Goal: Task Accomplishment & Management: Complete application form

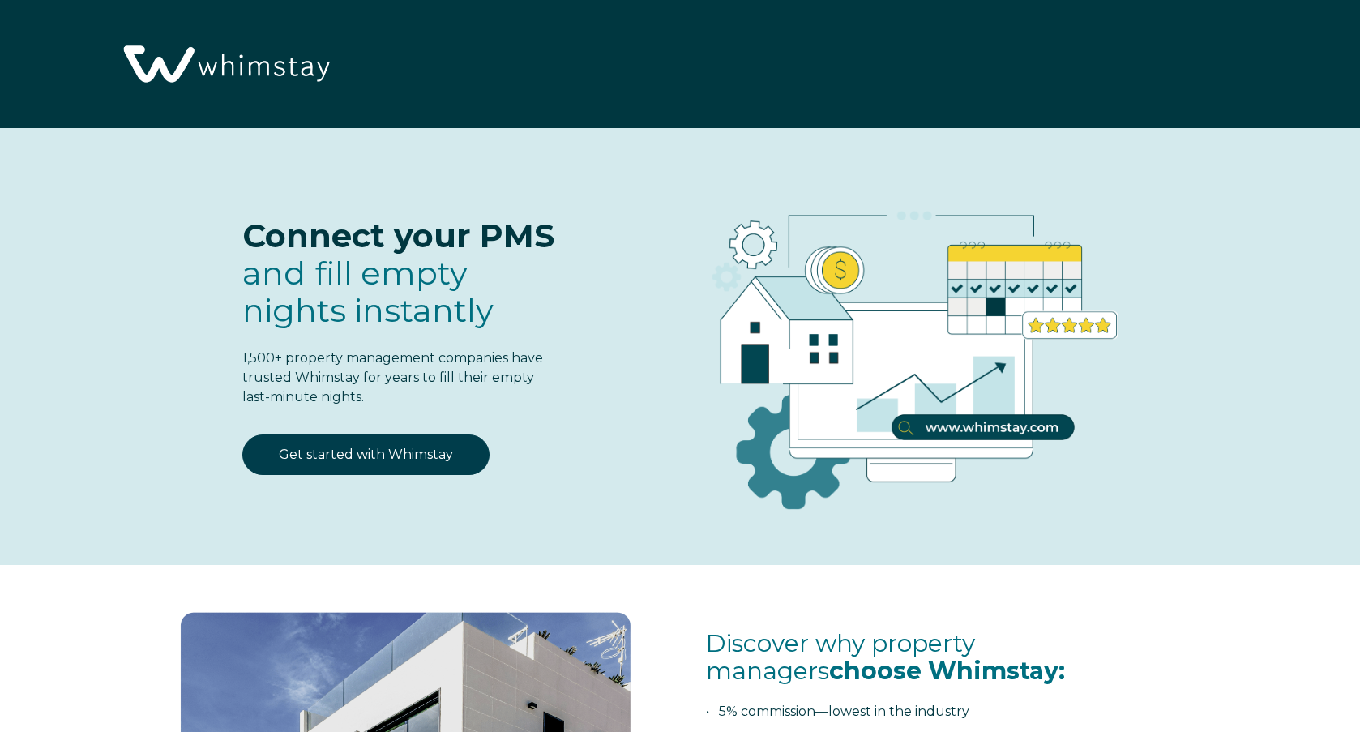
select select "US"
select select "Standard"
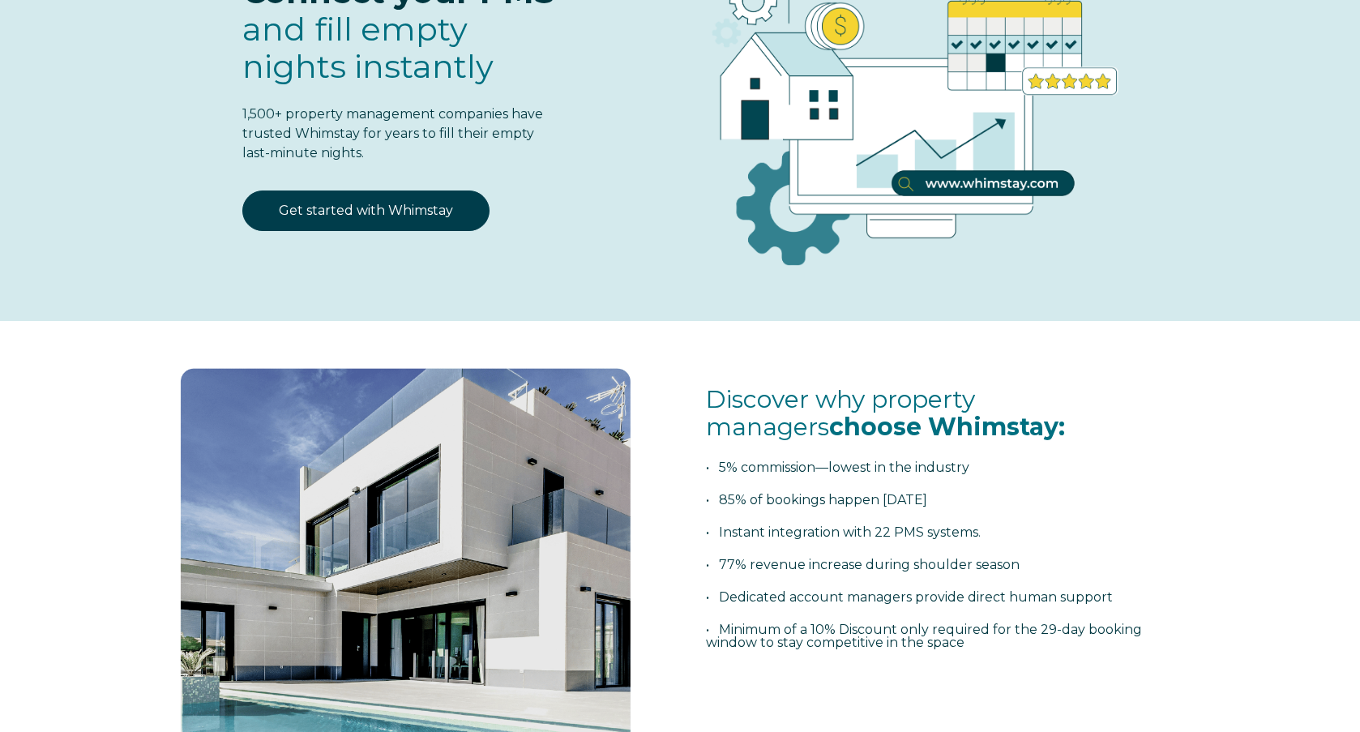
scroll to position [242, 0]
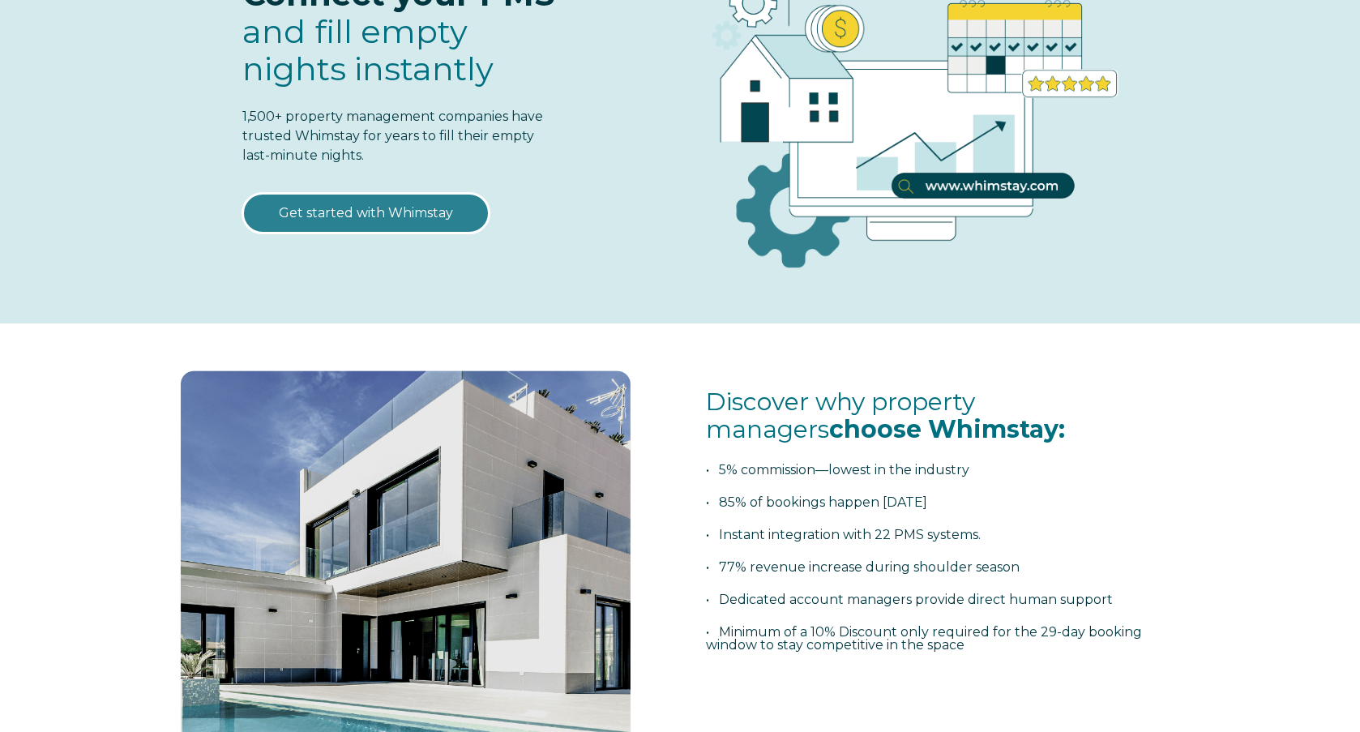
click at [392, 213] on link "Get started with Whimstay" at bounding box center [365, 213] width 247 height 41
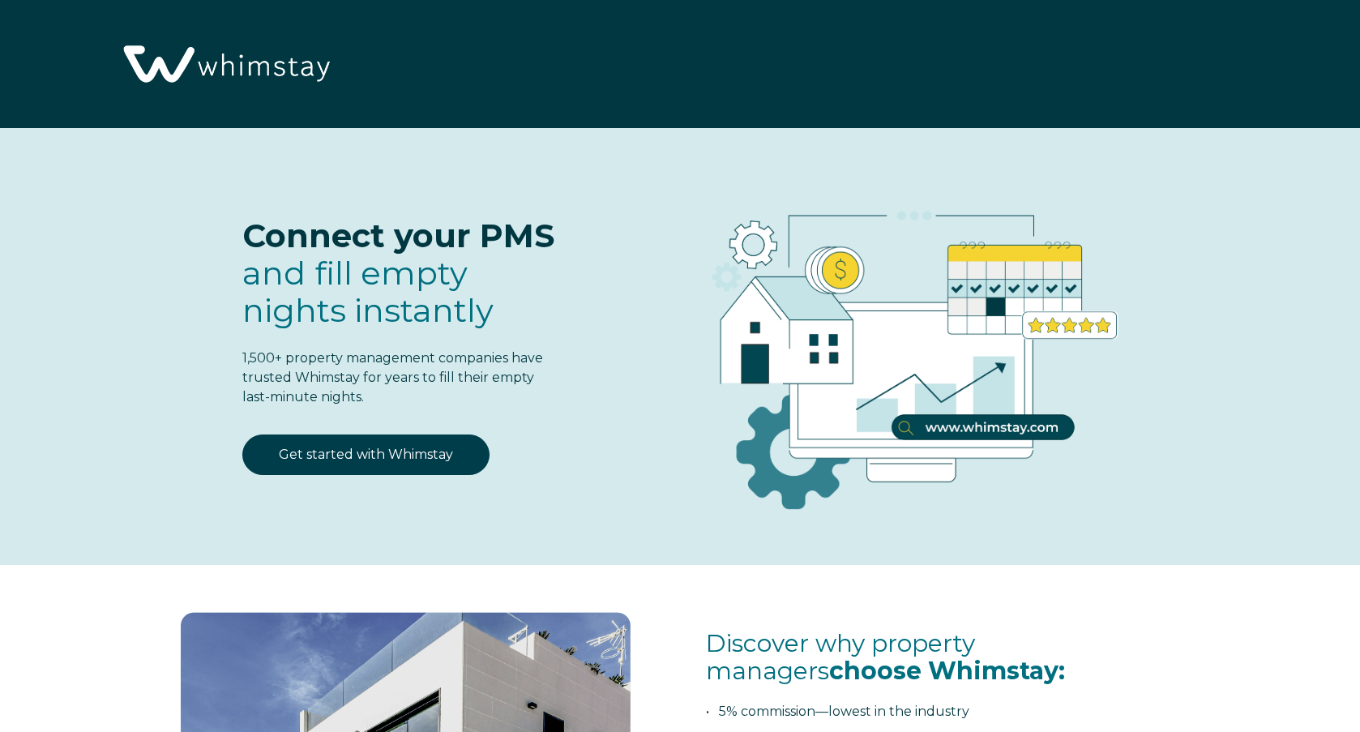
select select "US"
select select "Standard"
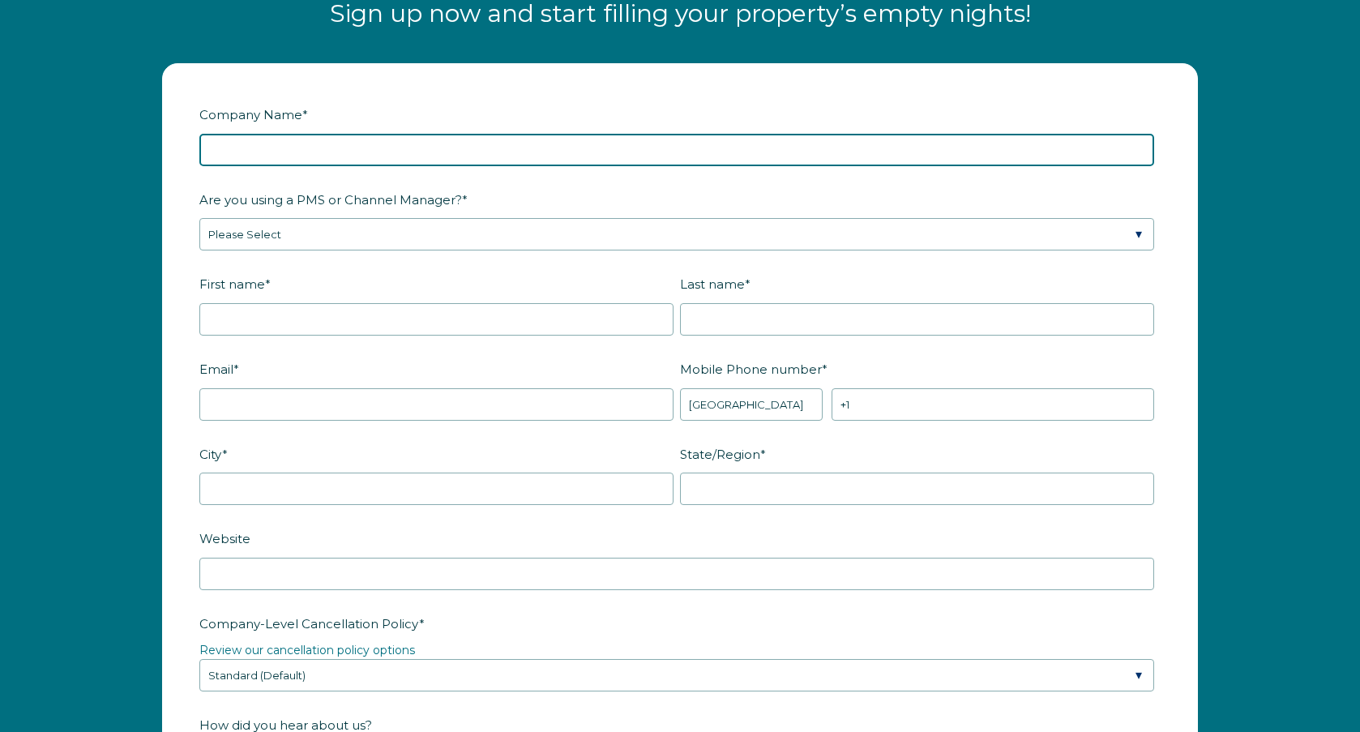
click at [293, 148] on input "Company Name *" at bounding box center [676, 150] width 955 height 32
type input "HomeStakes Stays"
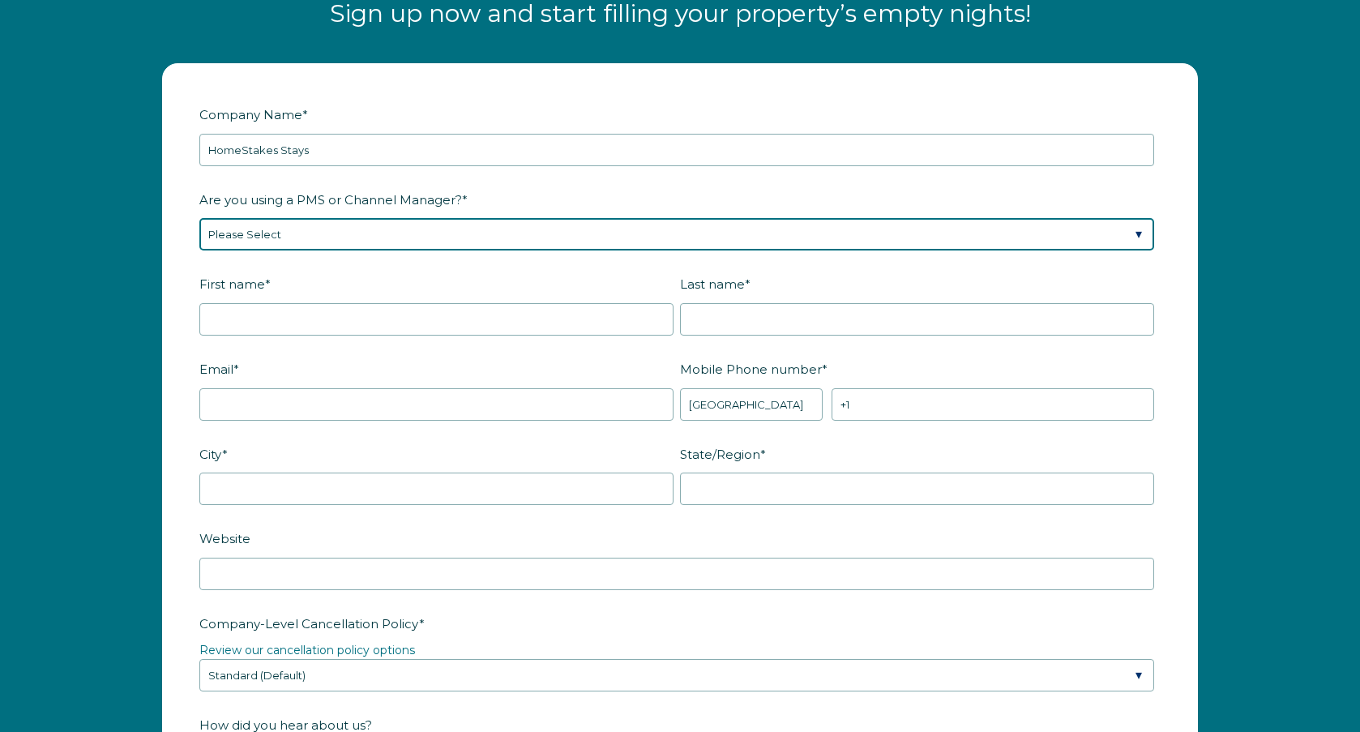
select select "Hostaway"
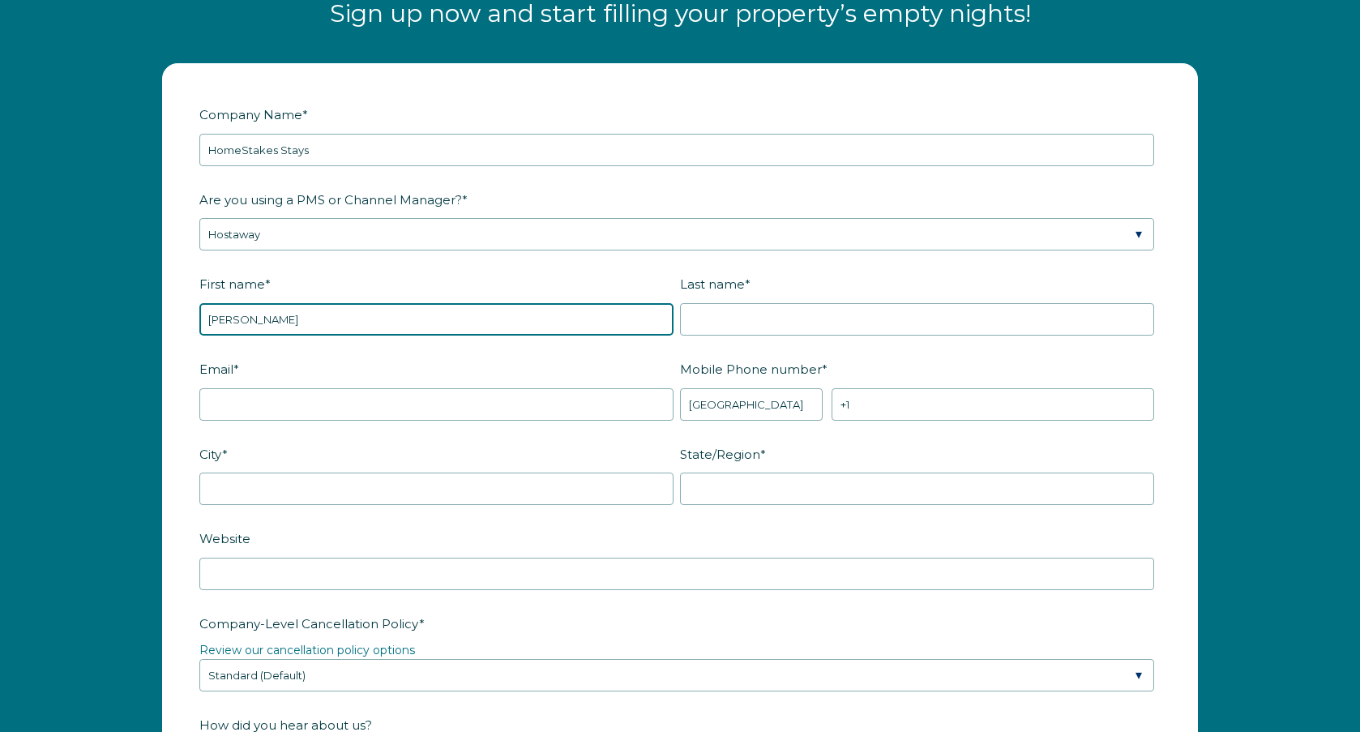
type input "Brandon"
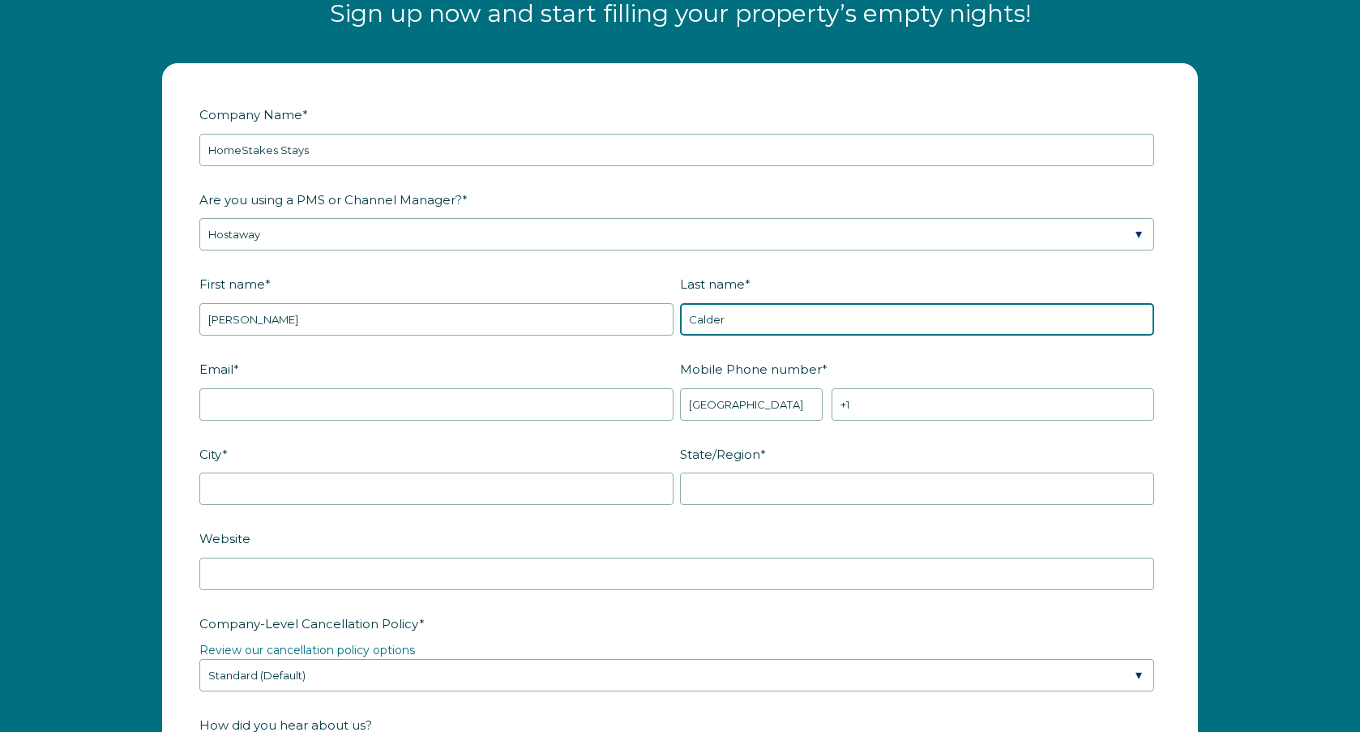
type input "Calder"
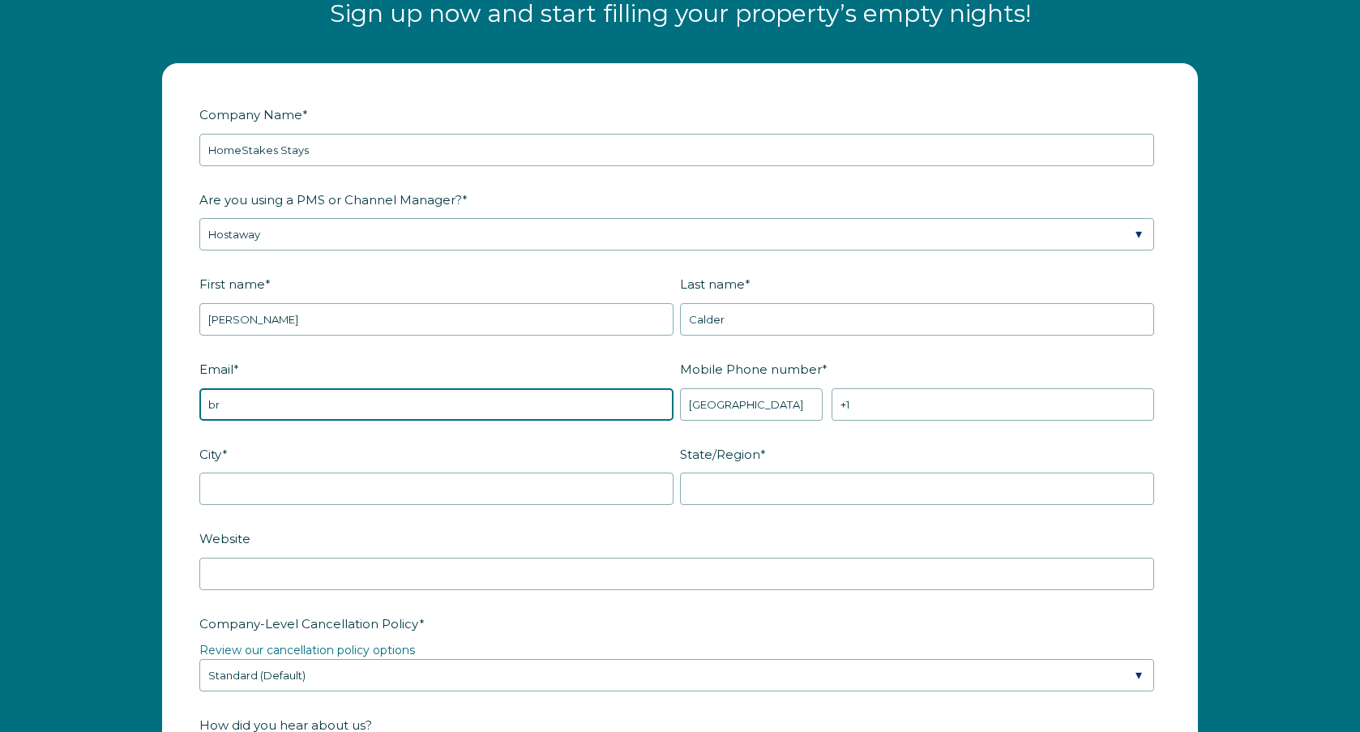
type input "b"
type input "[EMAIL_ADDRESS][DOMAIN_NAME]"
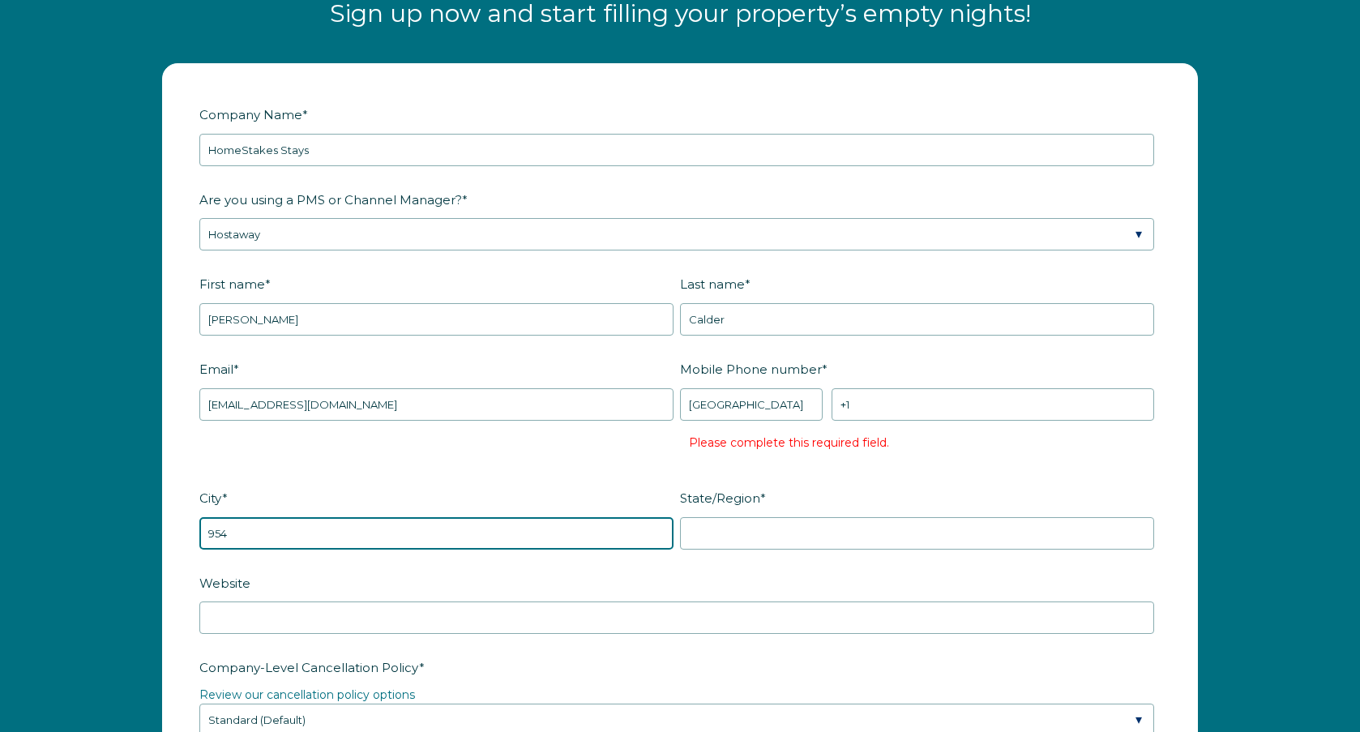
type input "954"
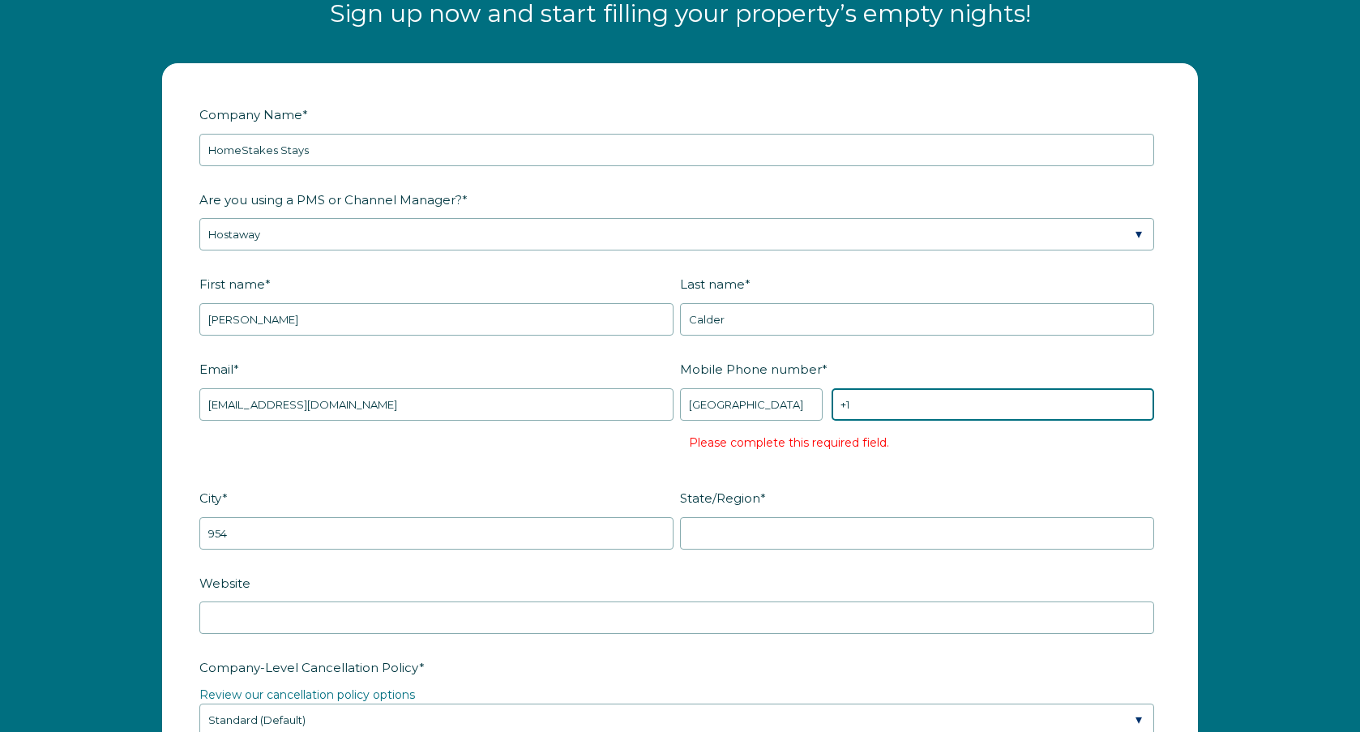
click at [907, 407] on input "+1" at bounding box center [993, 404] width 323 height 32
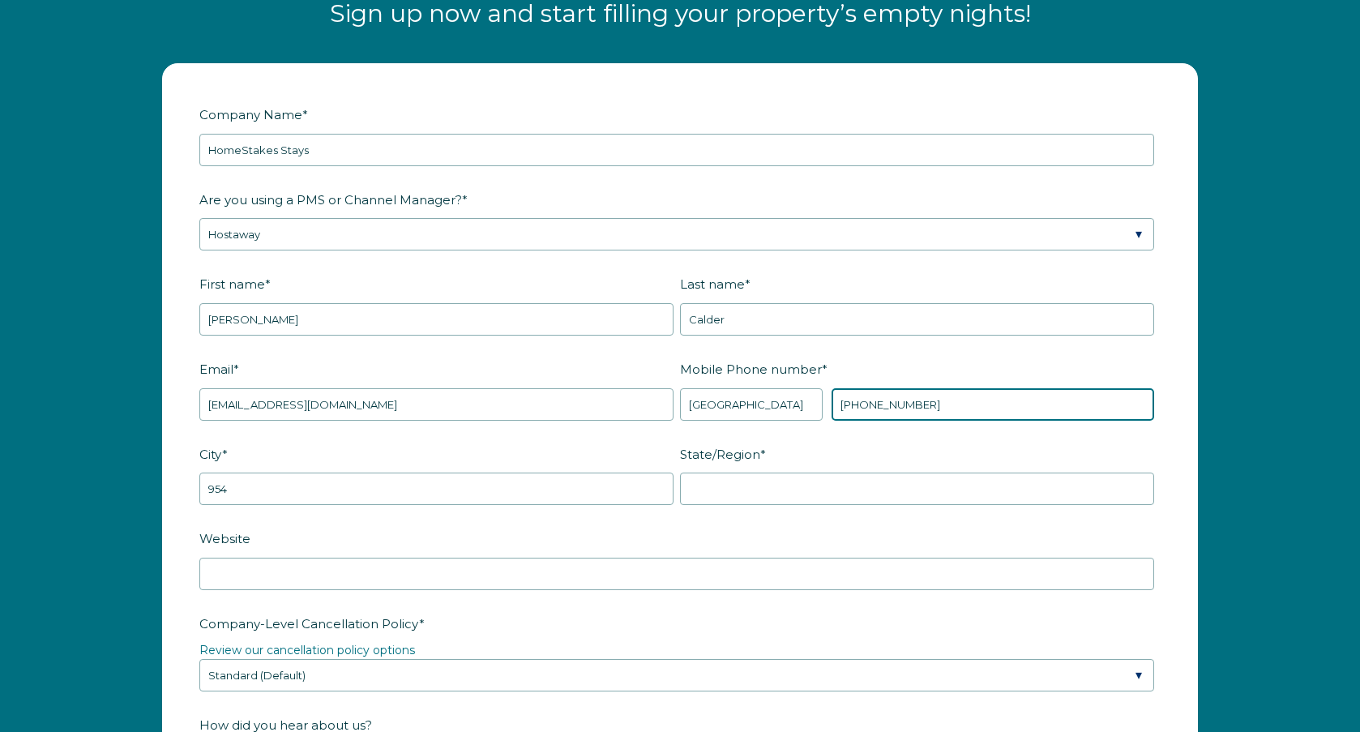
type input "+1 9543352665"
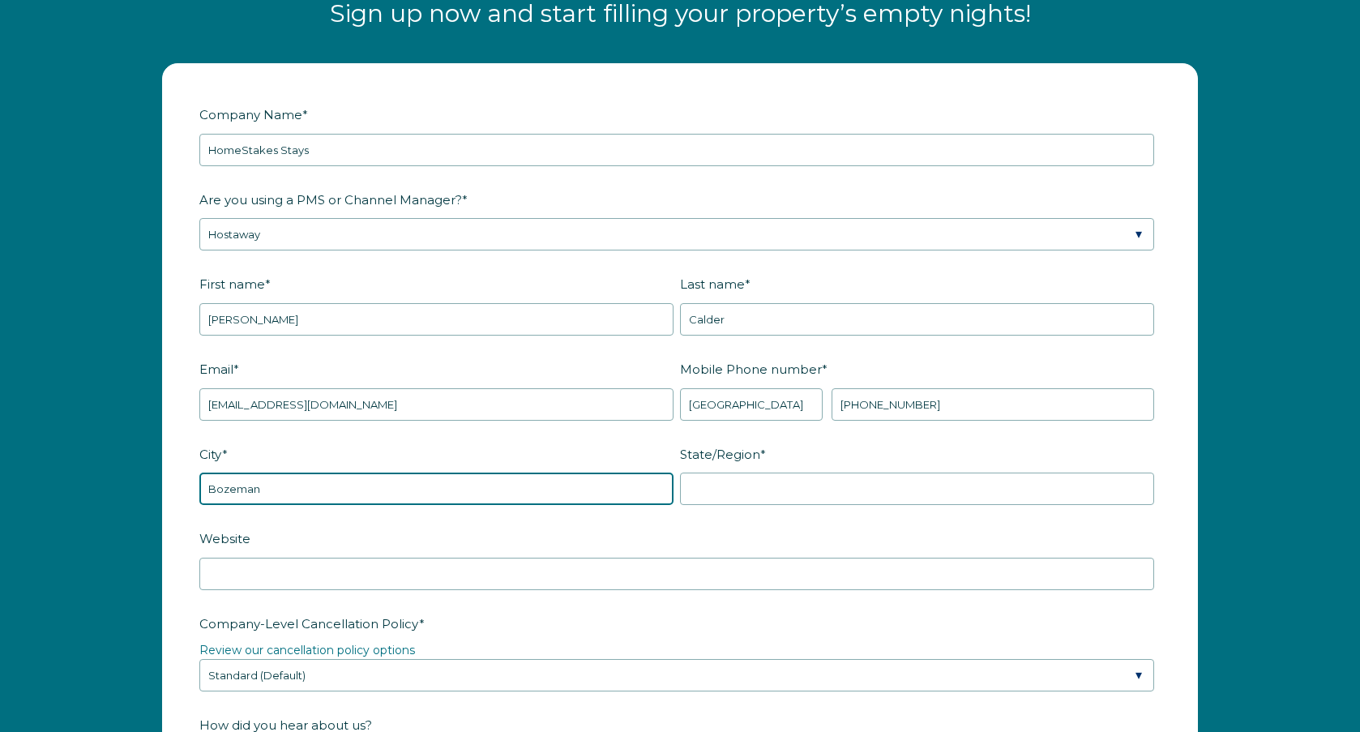
type input "Bozeman"
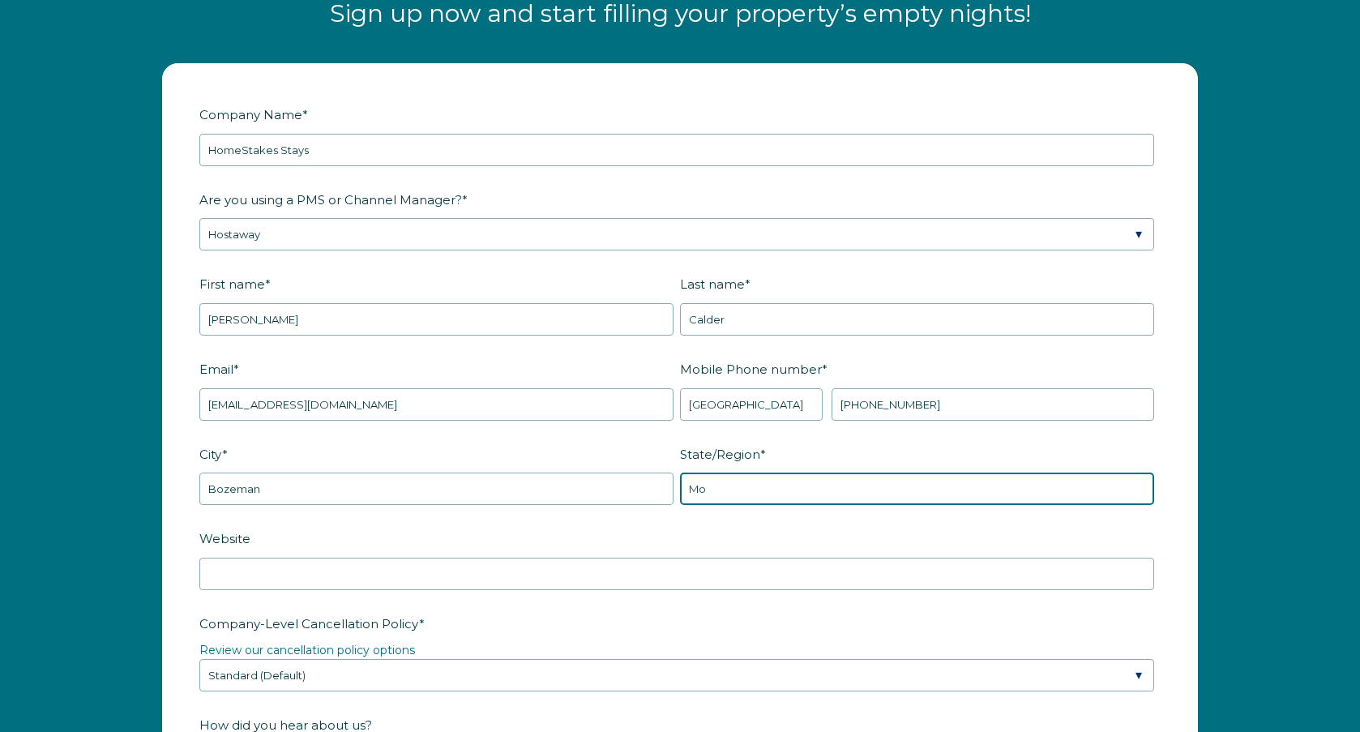
type input "M"
type input "MT"
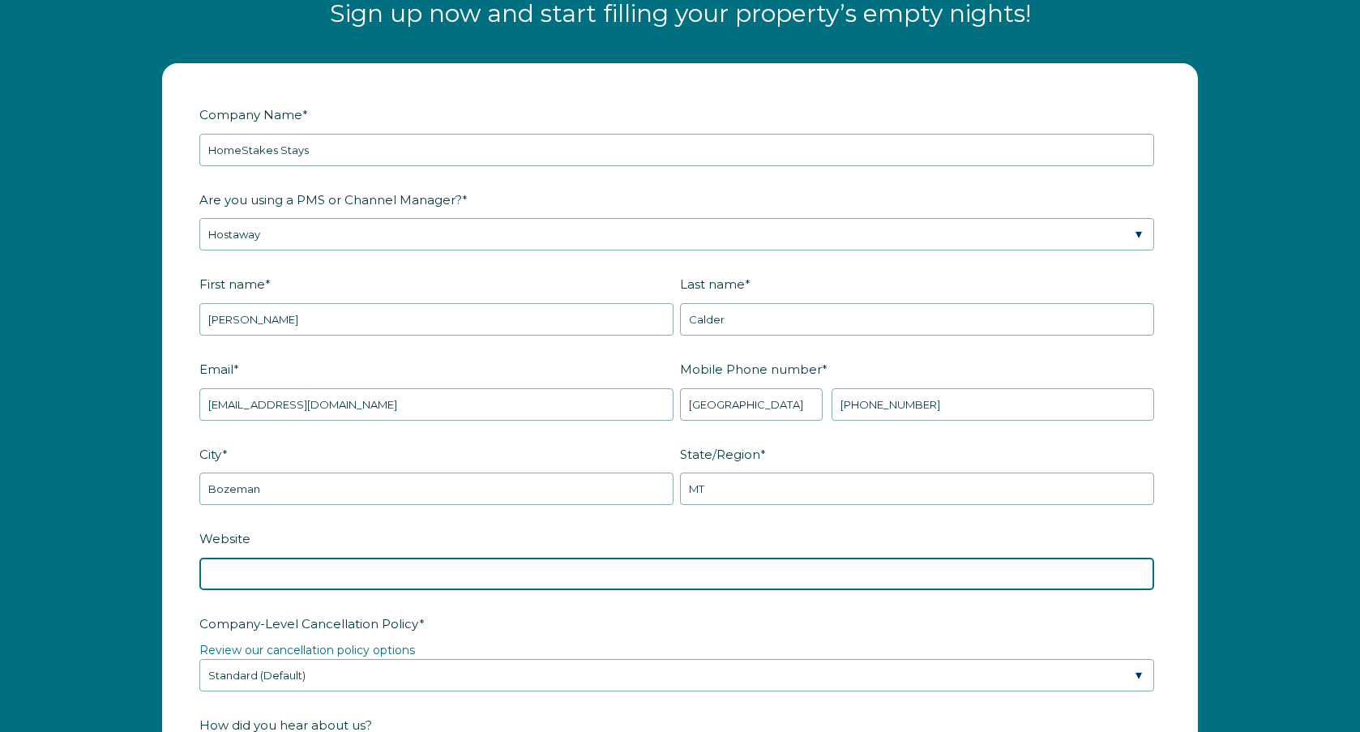
paste input "https://stay.homestakes.com/"
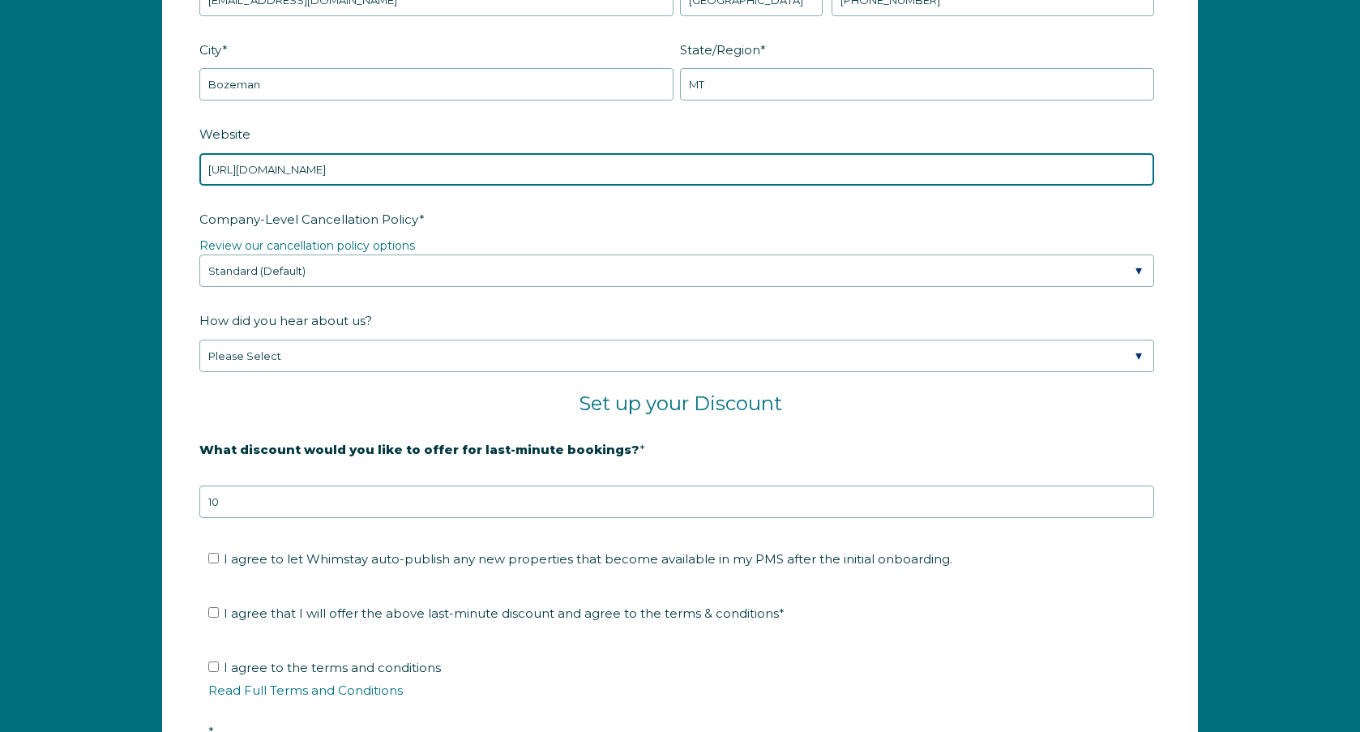
scroll to position [2463, 0]
type input "https://stay.homestakes.com/"
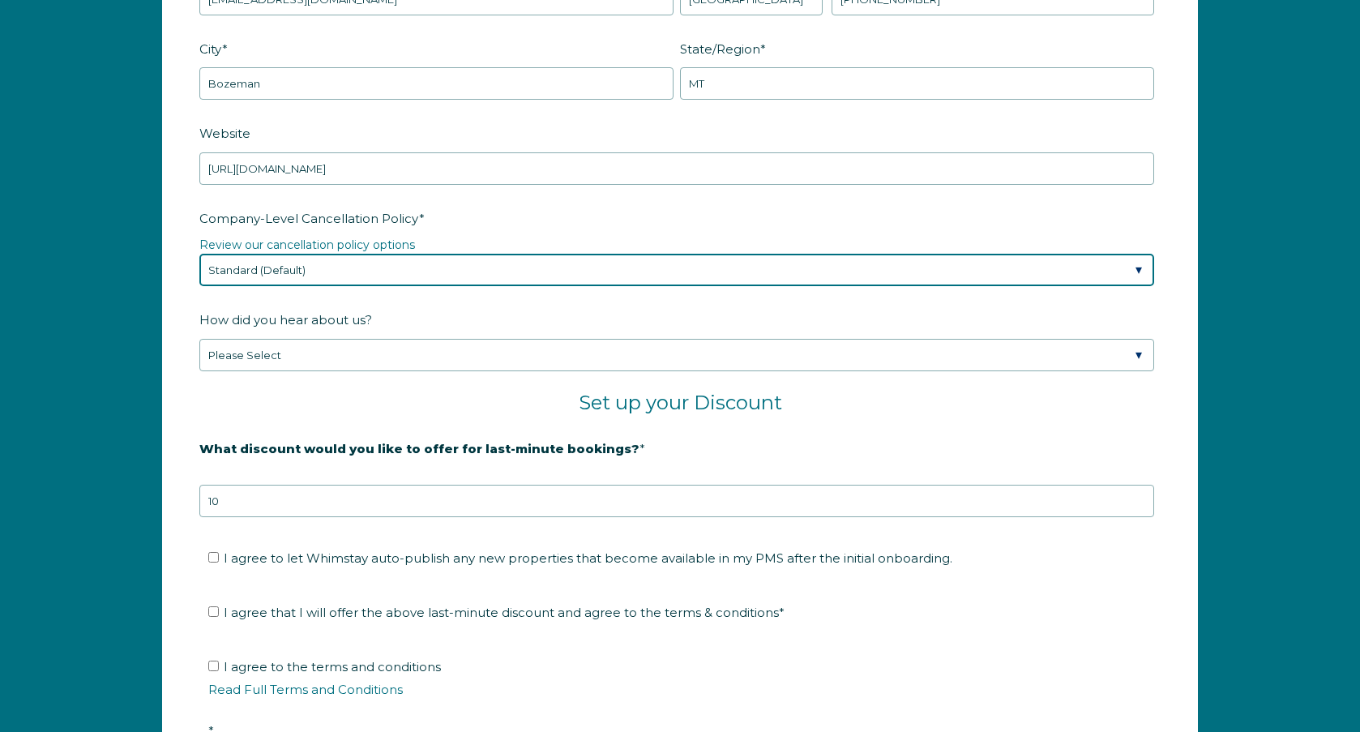
click at [360, 269] on select "Please Select Partial Standard (Default) Moderate Strict" at bounding box center [676, 270] width 955 height 32
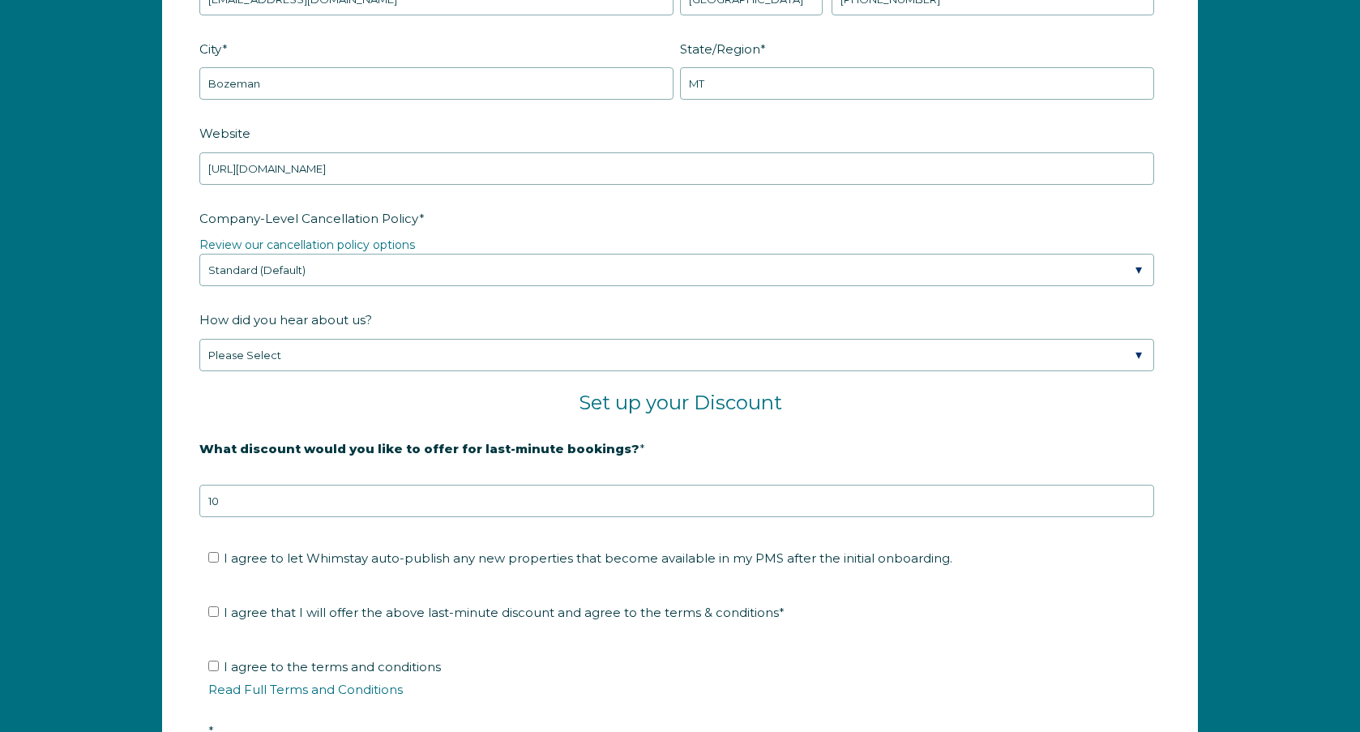
drag, startPoint x: 190, startPoint y: 418, endPoint x: 198, endPoint y: 384, distance: 35.0
click at [190, 418] on form "Company Name * HomeStakes Stays Are you using a PMS or Channel Manager? * Pleas…" at bounding box center [680, 259] width 1034 height 1200
click at [262, 244] on link "Review our cancellation policy options" at bounding box center [307, 245] width 216 height 15
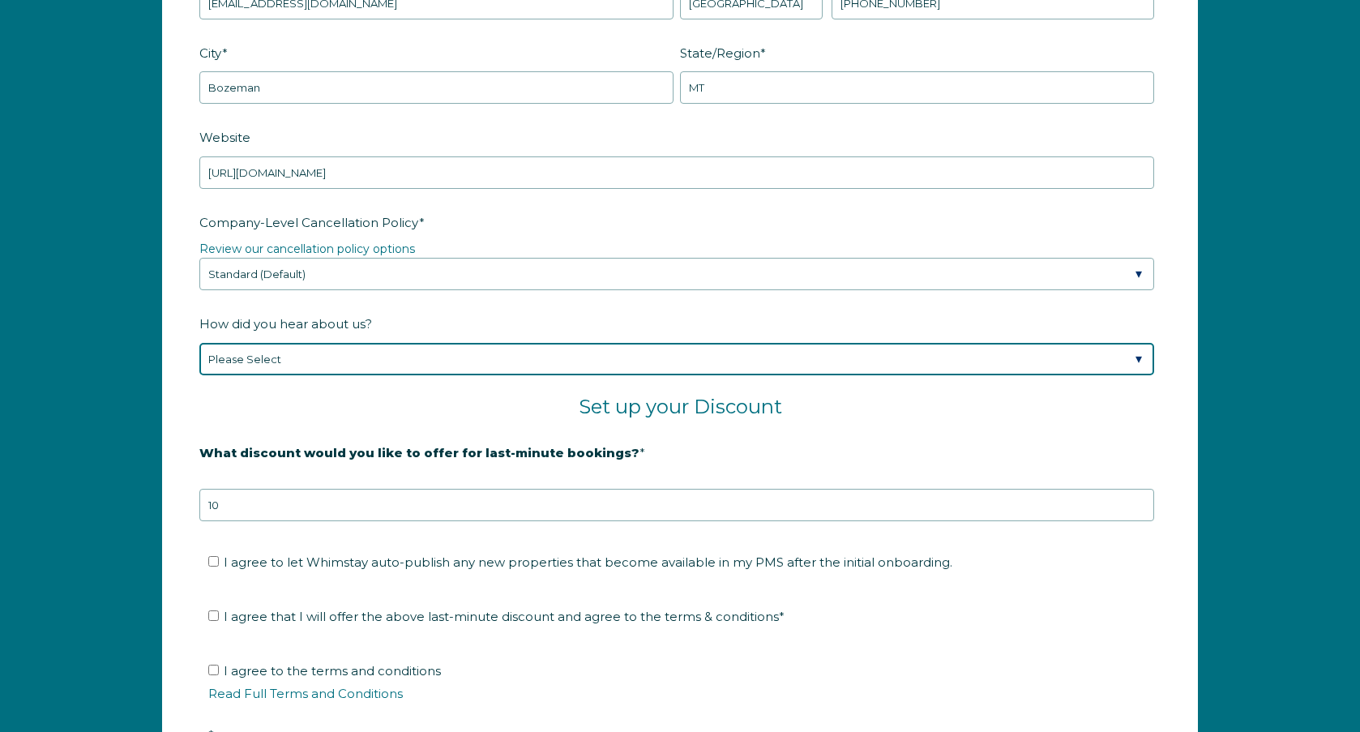
click at [291, 360] on select "Please Select Found Whimstay through a Google search Spoke to a Whimstay salesp…" at bounding box center [676, 359] width 955 height 32
select select "Referral from a Friend"
click at [199, 343] on select "Please Select Found Whimstay through a Google search Spoke to a Whimstay salesp…" at bounding box center [676, 359] width 955 height 32
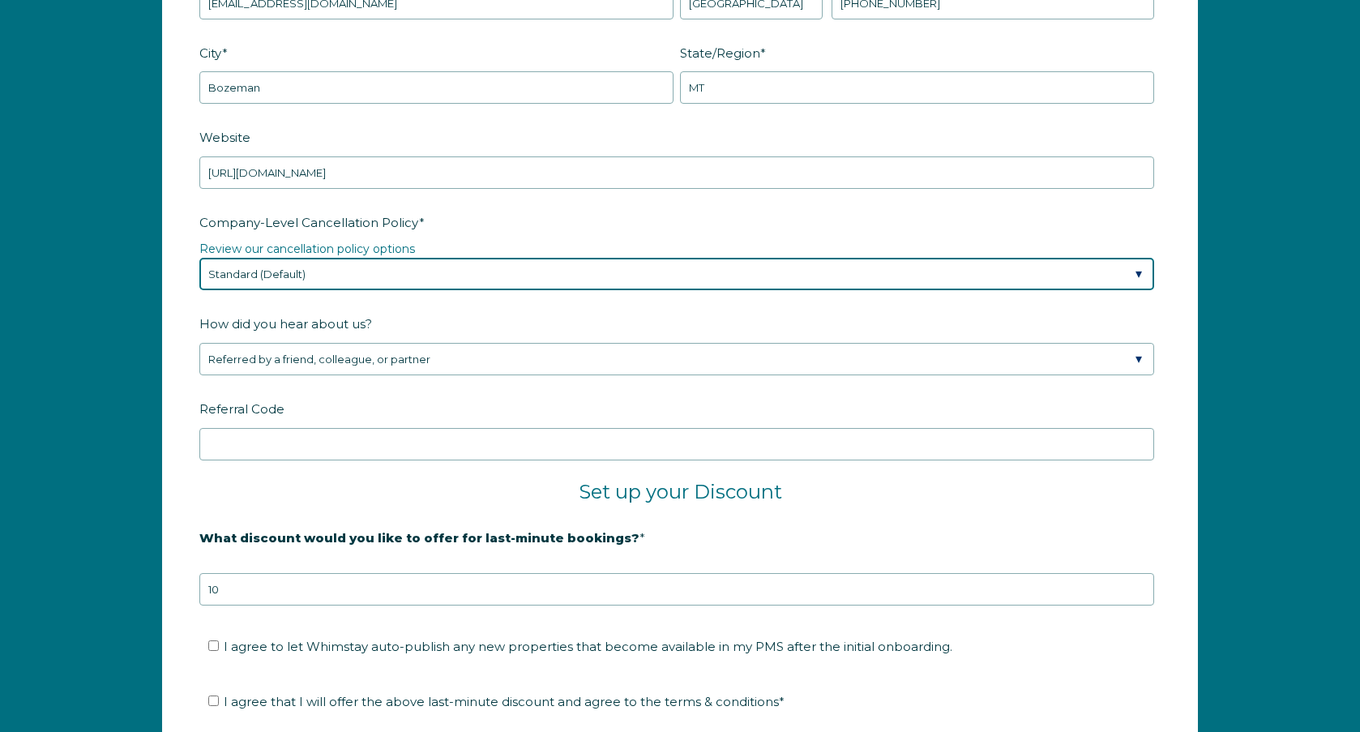
click at [263, 274] on select "Please Select Partial Standard (Default) Moderate Strict" at bounding box center [676, 274] width 955 height 32
click at [199, 258] on select "Please Select Partial Standard (Default) Moderate Strict" at bounding box center [676, 274] width 955 height 32
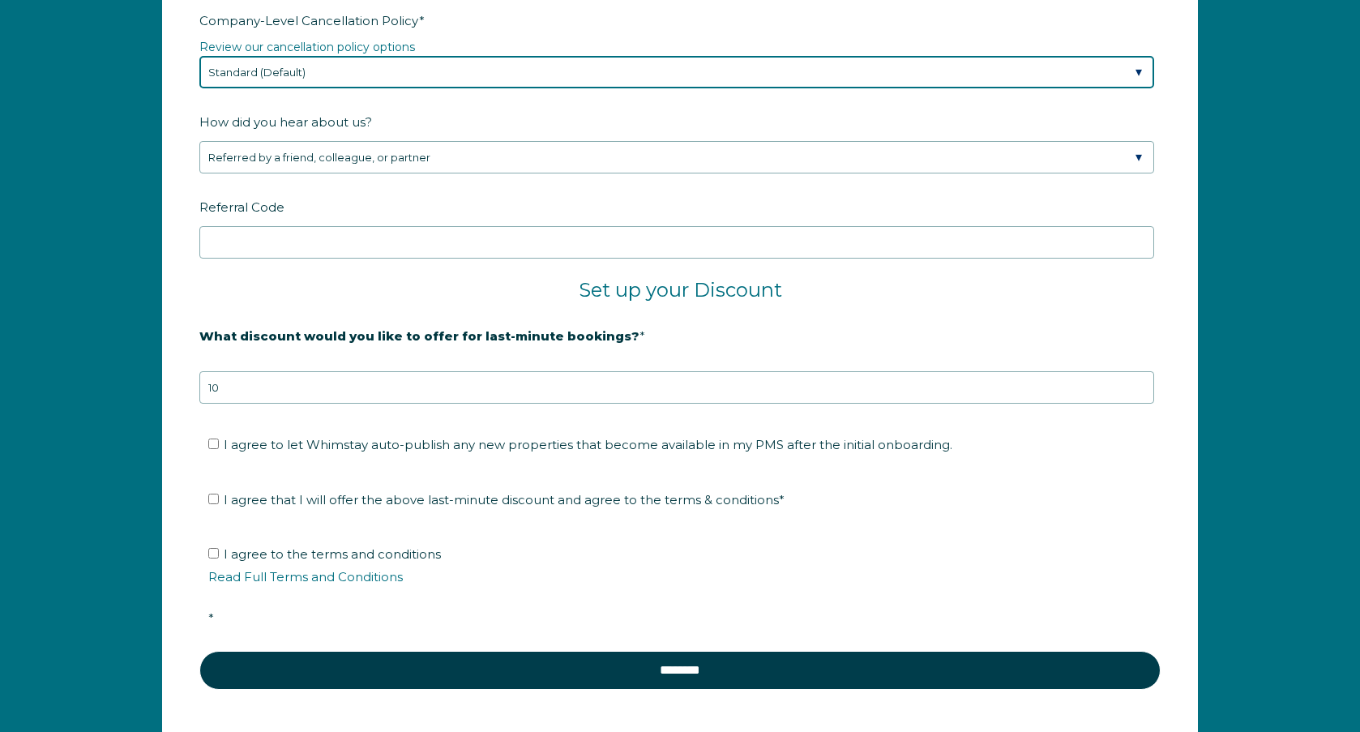
scroll to position [2703, 0]
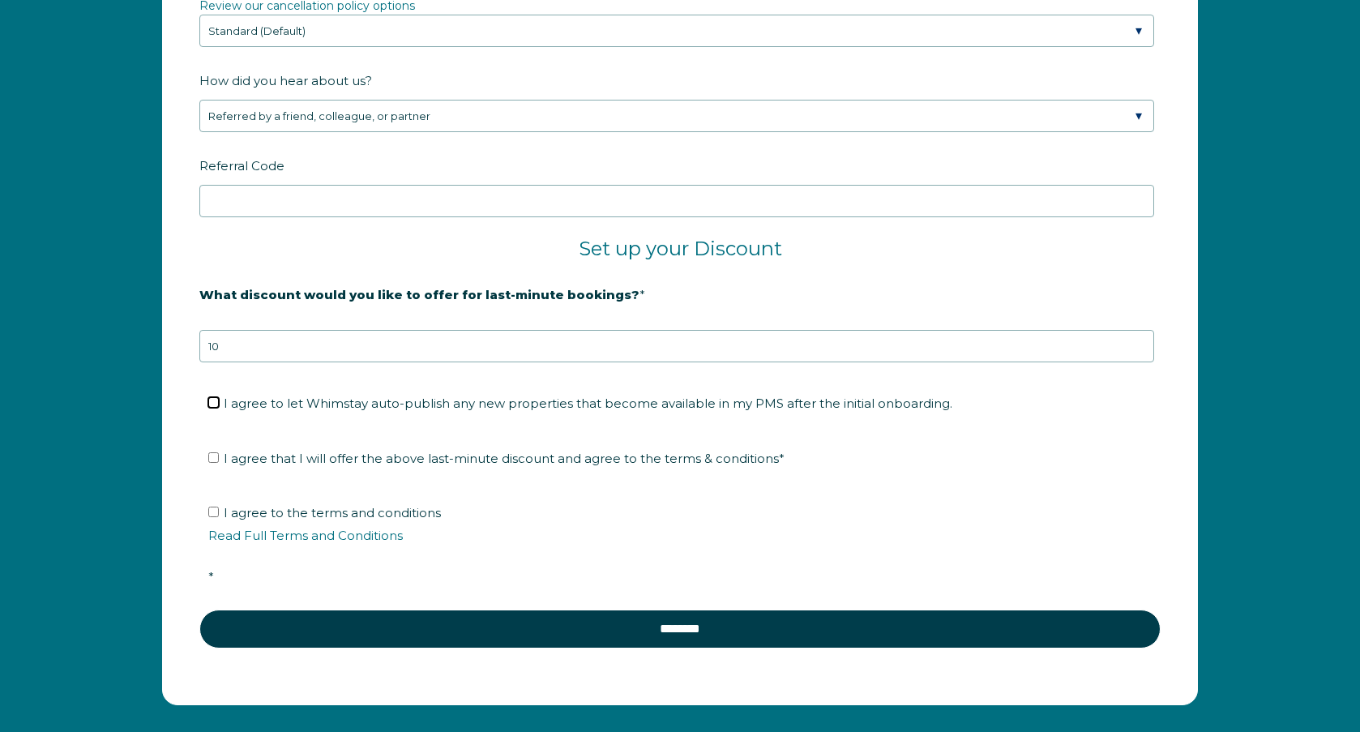
click at [213, 399] on input "I agree to let Whimstay auto-publish any new properties that become available i…" at bounding box center [213, 402] width 11 height 11
checkbox input "true"
click at [211, 452] on label "I agree that I will offer the above last-minute discount and agree to the terms…" at bounding box center [496, 458] width 576 height 15
click at [211, 452] on input "I agree that I will offer the above last-minute discount and agree to the terms…" at bounding box center [213, 457] width 11 height 11
checkbox input "true"
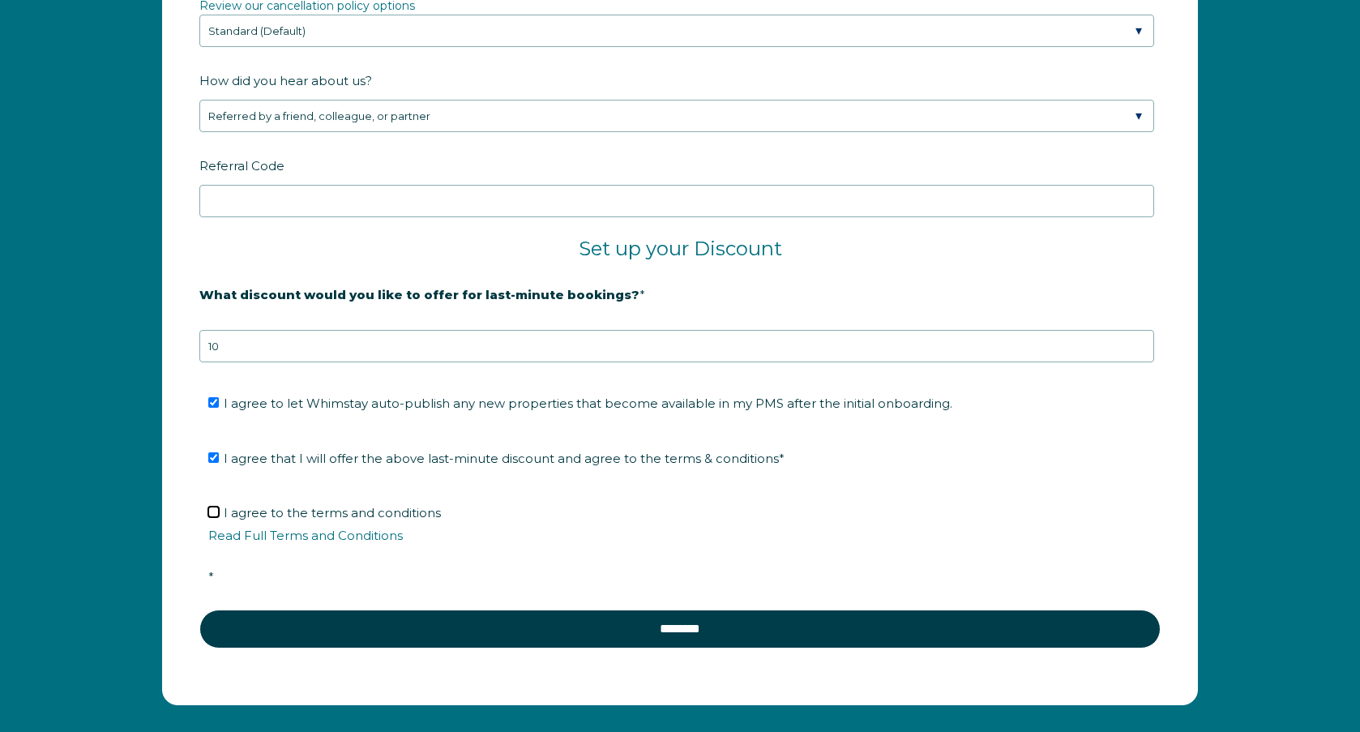
click at [212, 510] on input "I agree to the terms and conditions Read Full Terms and Conditions *" at bounding box center [213, 512] width 11 height 11
checkbox input "true"
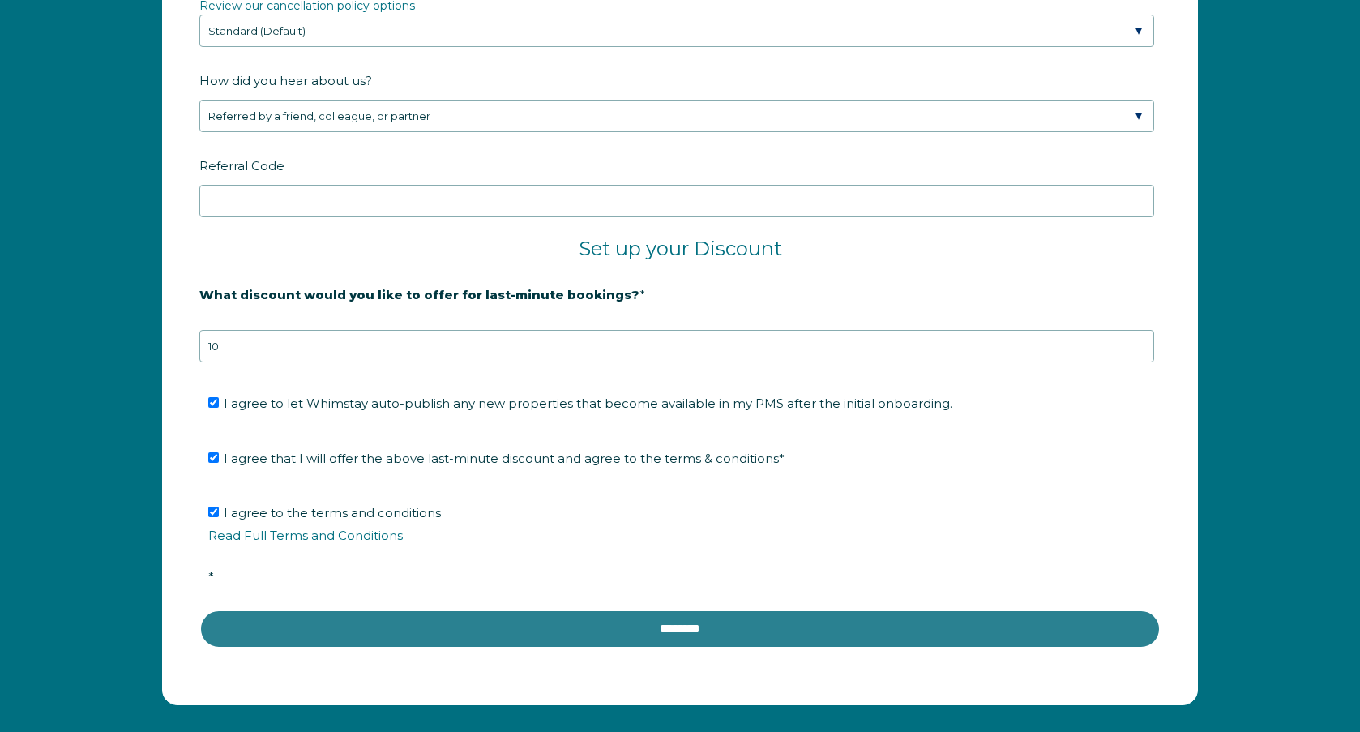
click at [682, 619] on input "********" at bounding box center [679, 629] width 961 height 39
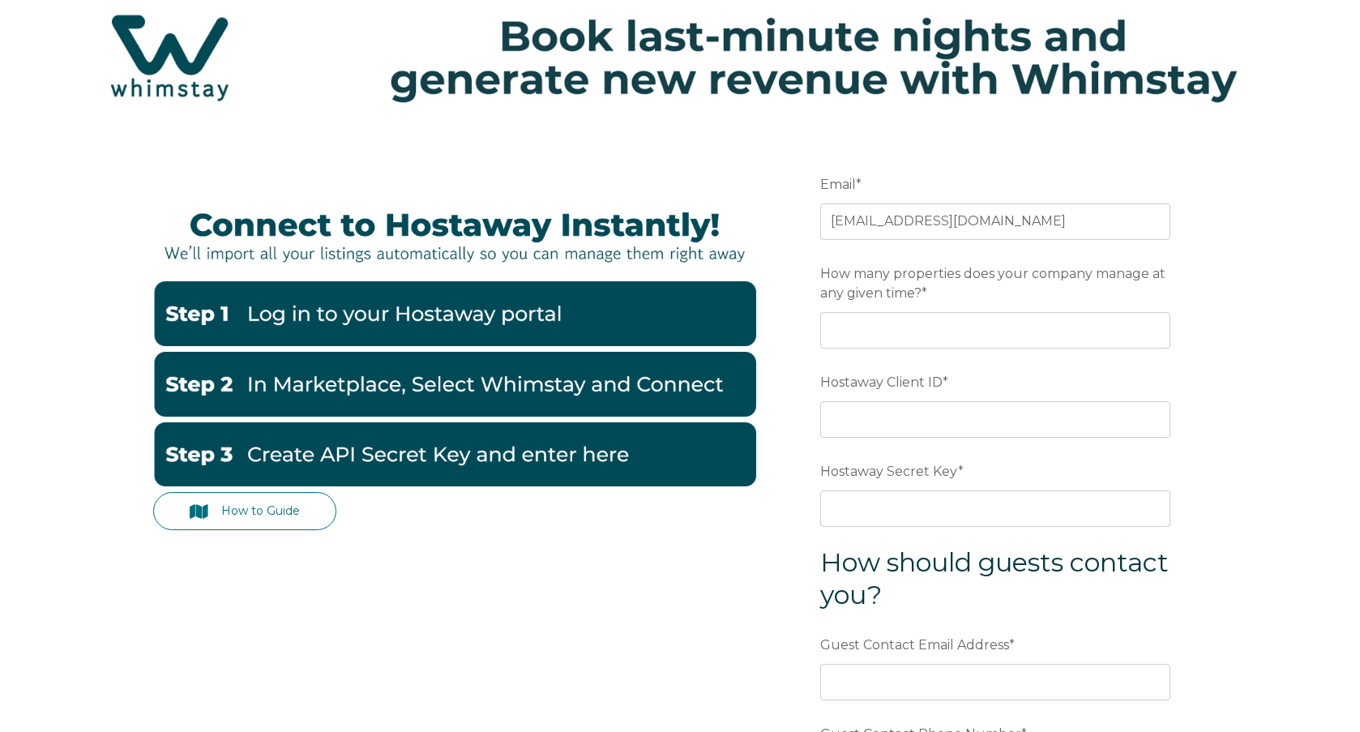
scroll to position [81, 0]
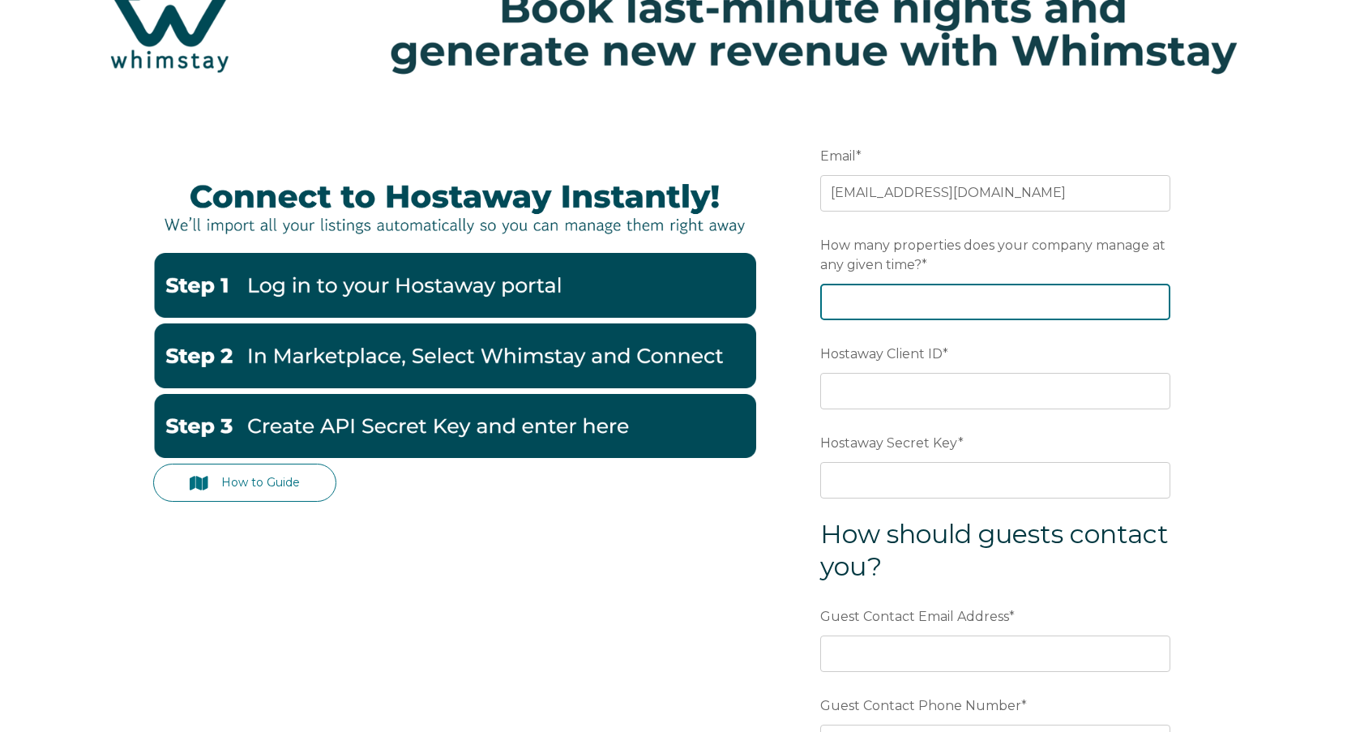
click at [1028, 302] on input "How many properties does your company manage at any given time? *" at bounding box center [995, 302] width 350 height 36
type input "11"
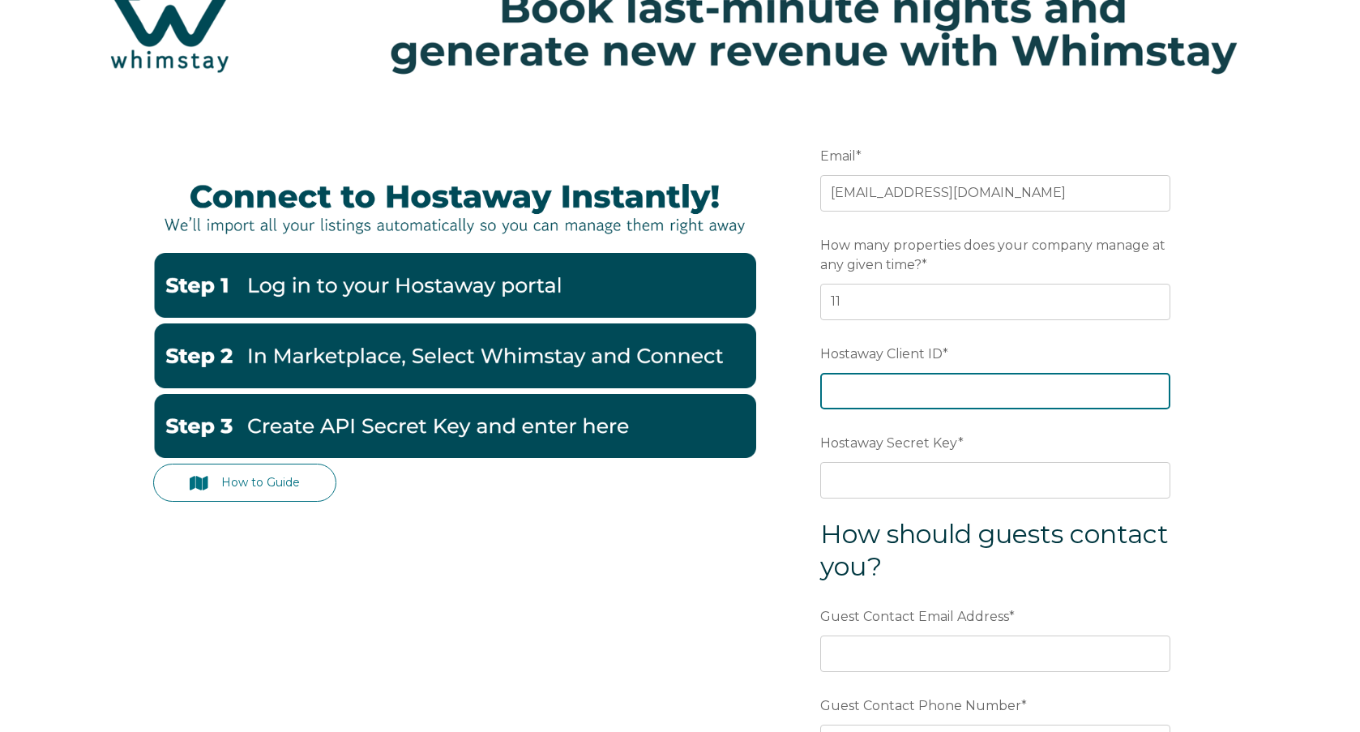
click at [1048, 408] on input "Hostaway Client ID *" at bounding box center [995, 391] width 350 height 36
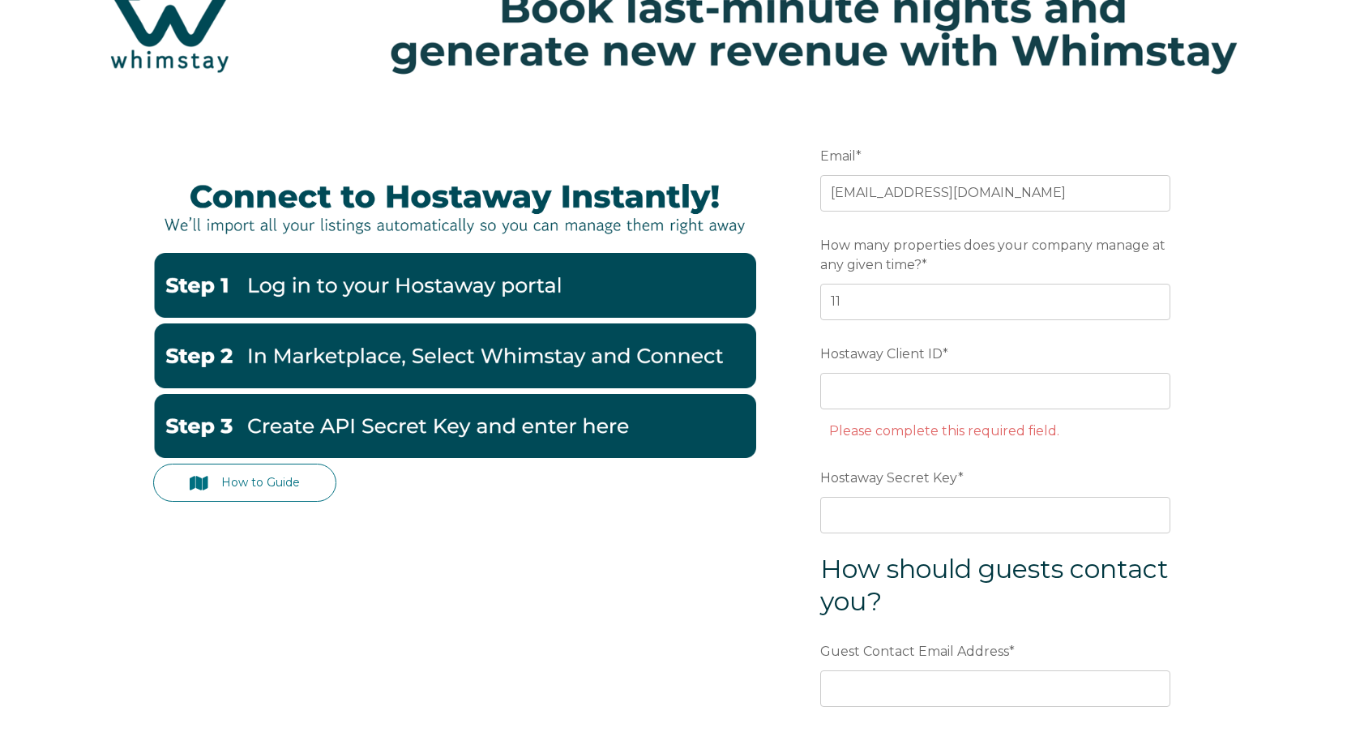
click at [1253, 422] on div "How to Guide Email * [EMAIL_ADDRESS][DOMAIN_NAME] Preferred language SDR How ma…" at bounding box center [680, 544] width 1360 height 879
click at [316, 593] on div "How to Guide Email * [EMAIL_ADDRESS][DOMAIN_NAME] Preferred language SDR How ma…" at bounding box center [680, 512] width 1054 height 815
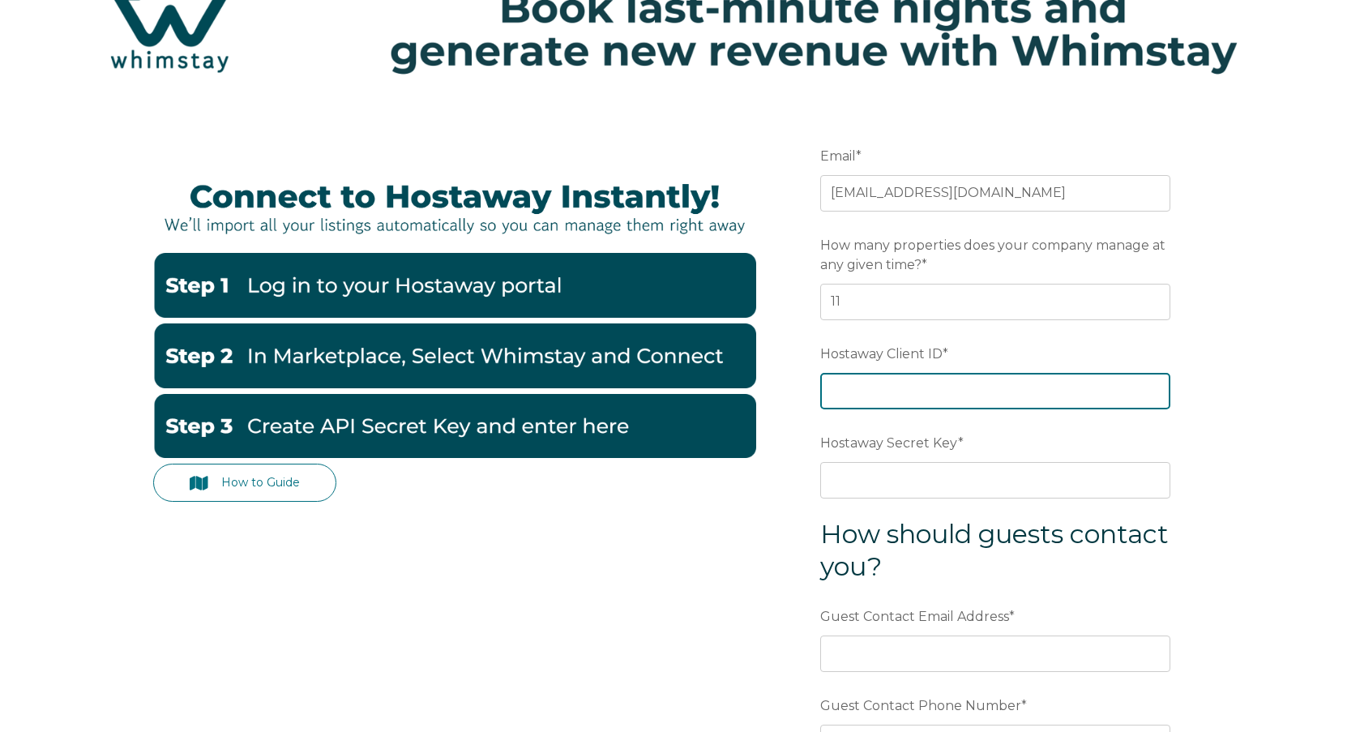
click at [932, 387] on input "Hostaway Client ID *" at bounding box center [995, 391] width 350 height 36
paste input "159231"
type input "159231"
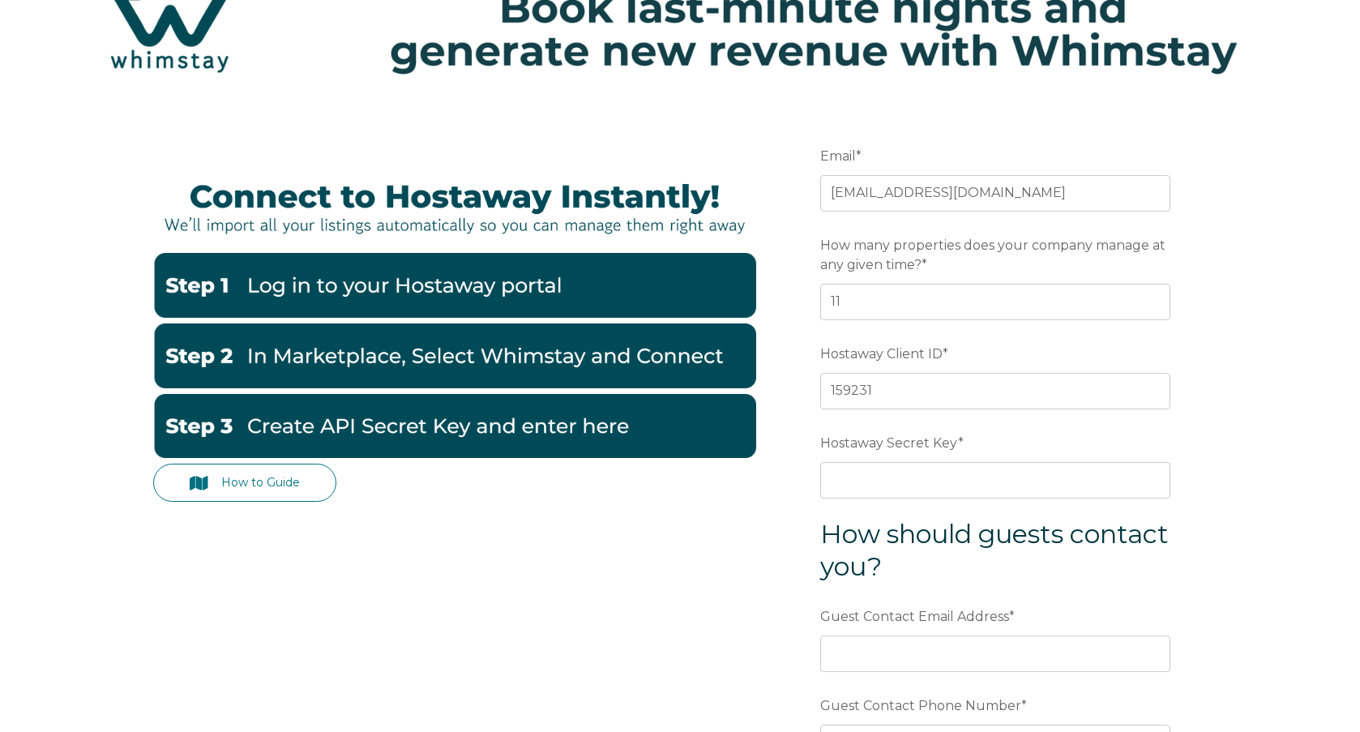
click at [372, 595] on div "How to Guide Email * team@homestakes.com Preferred language SDR How many proper…" at bounding box center [680, 495] width 1054 height 780
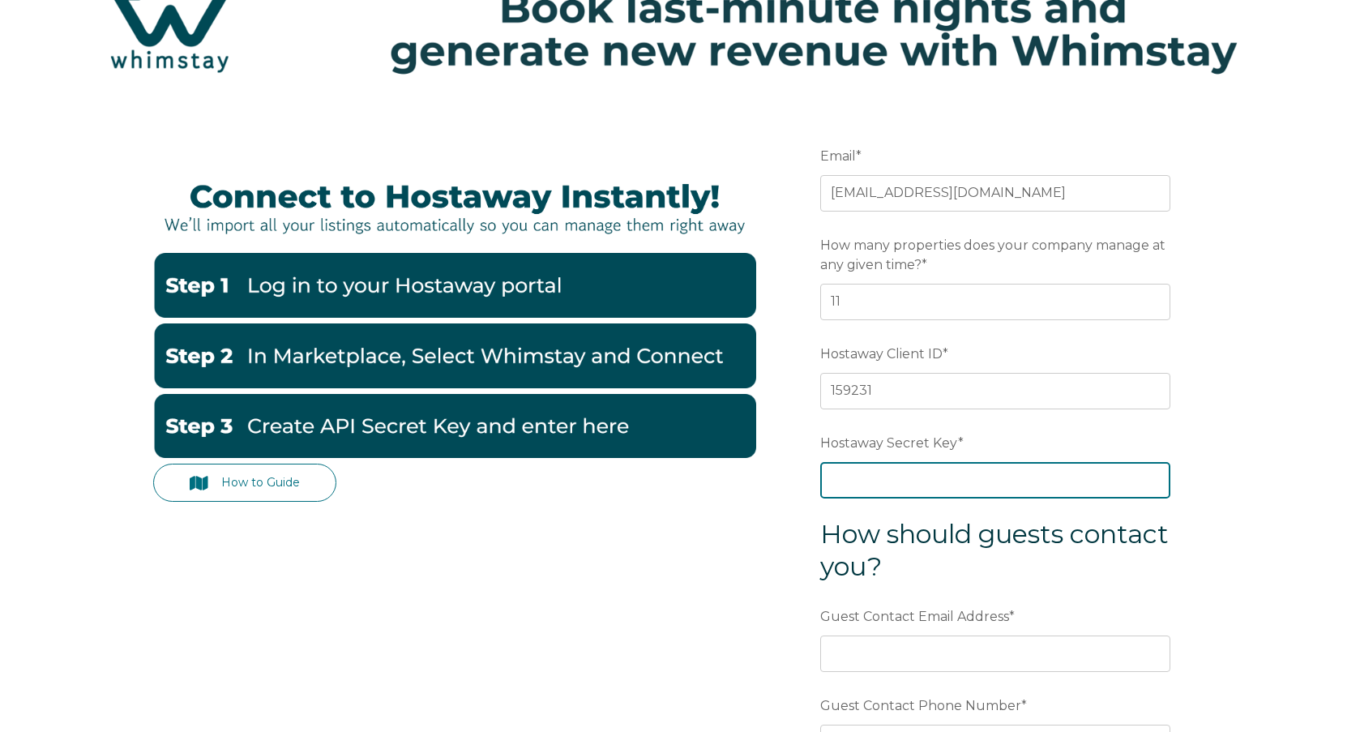
click at [915, 472] on input "Hostaway Secret Key *" at bounding box center [995, 480] width 350 height 36
paste input "409f3d815517d9dadc86c397839b8ccac11149bd741221bb65eb2871d4dd6c08"
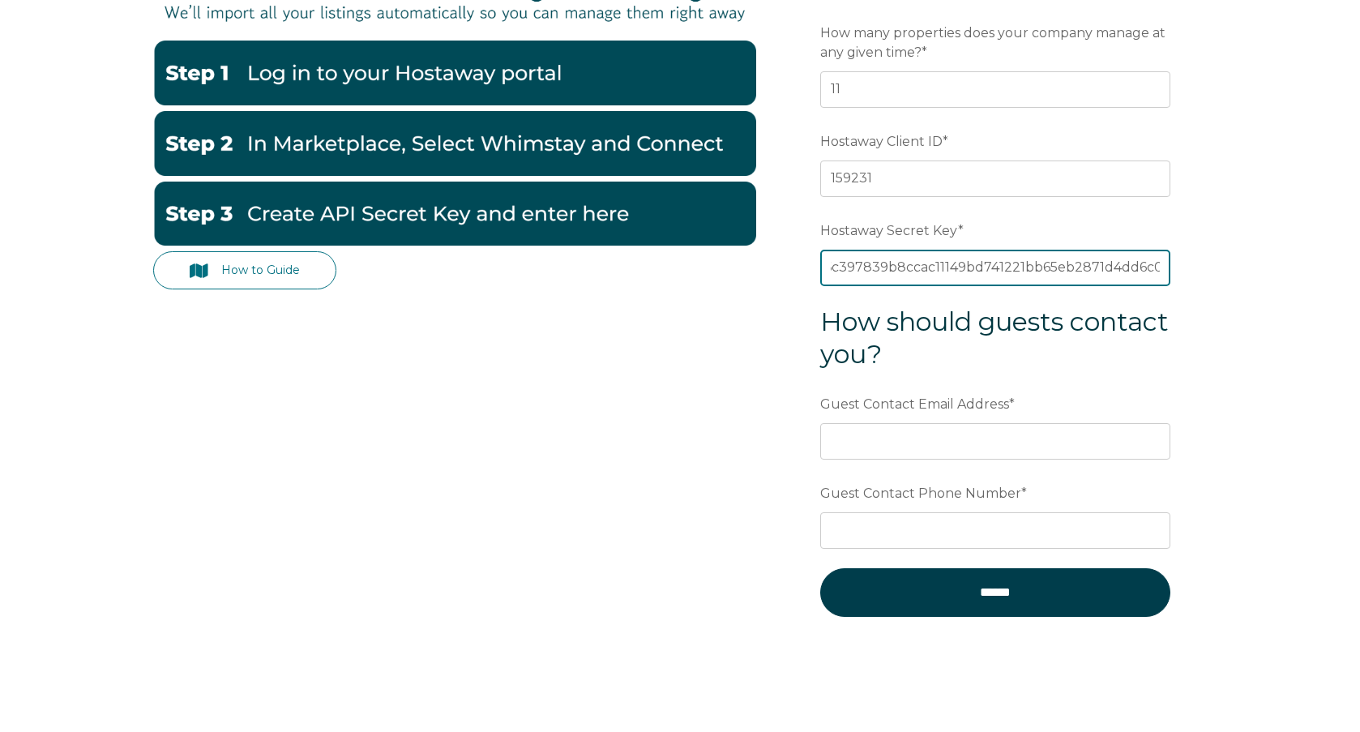
scroll to position [324, 0]
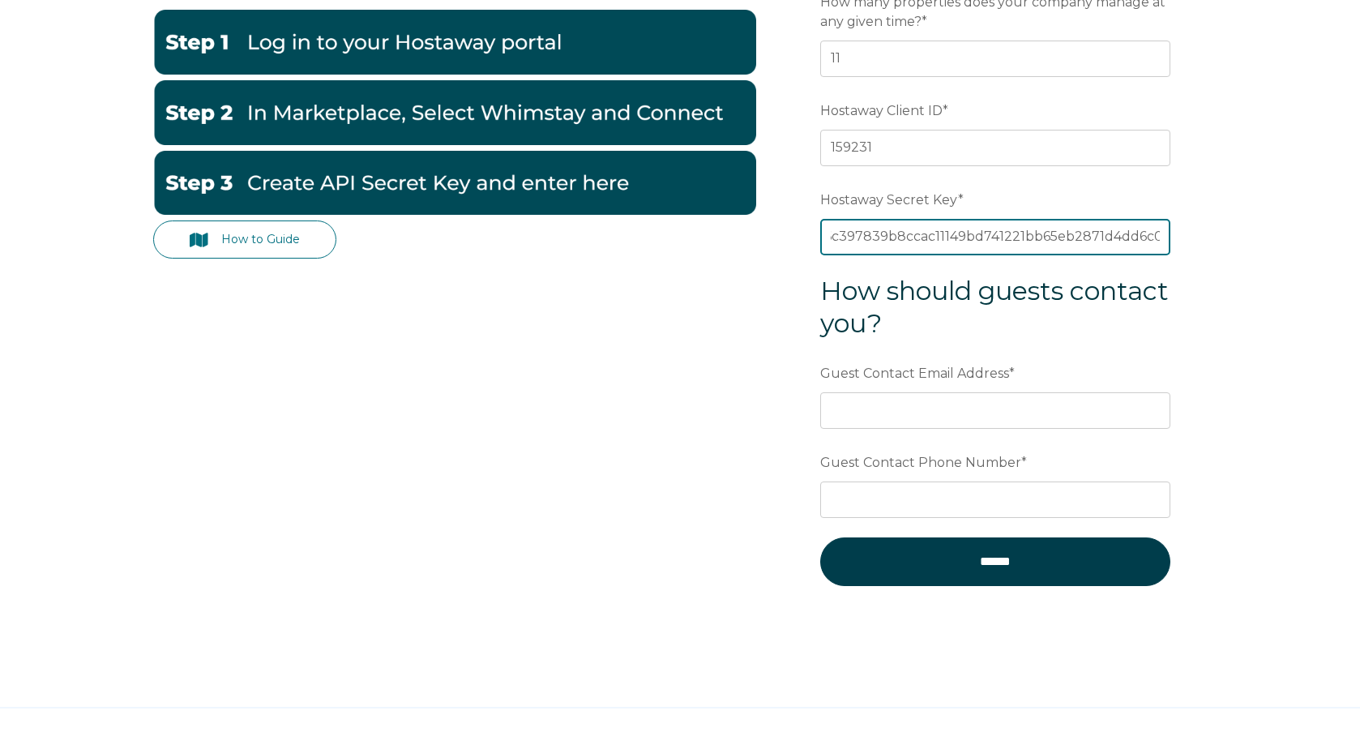
type input "409f3d815517d9dadc86c397839b8ccac11149bd741221bb65eb2871d4dd6c08"
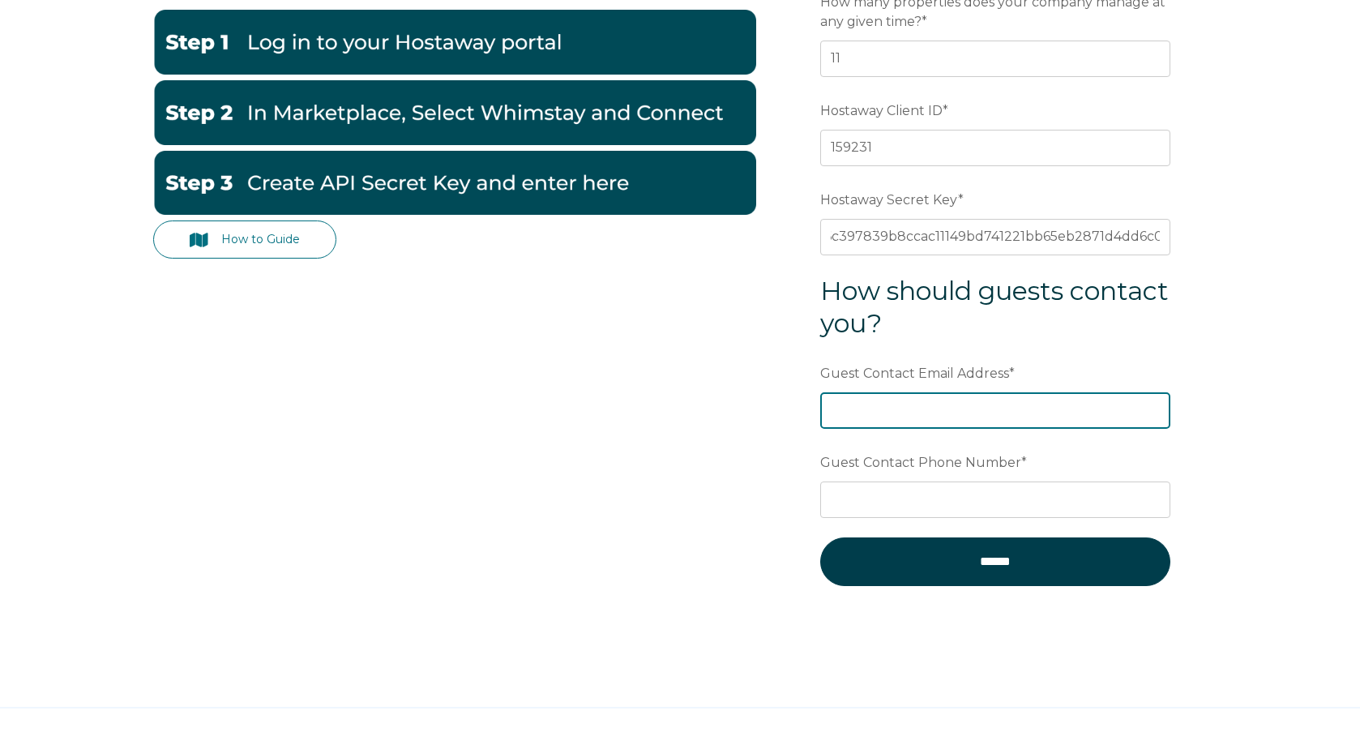
click at [909, 405] on input "Guest Contact Email Address *" at bounding box center [995, 410] width 350 height 36
type input "stay@homestakes.com"
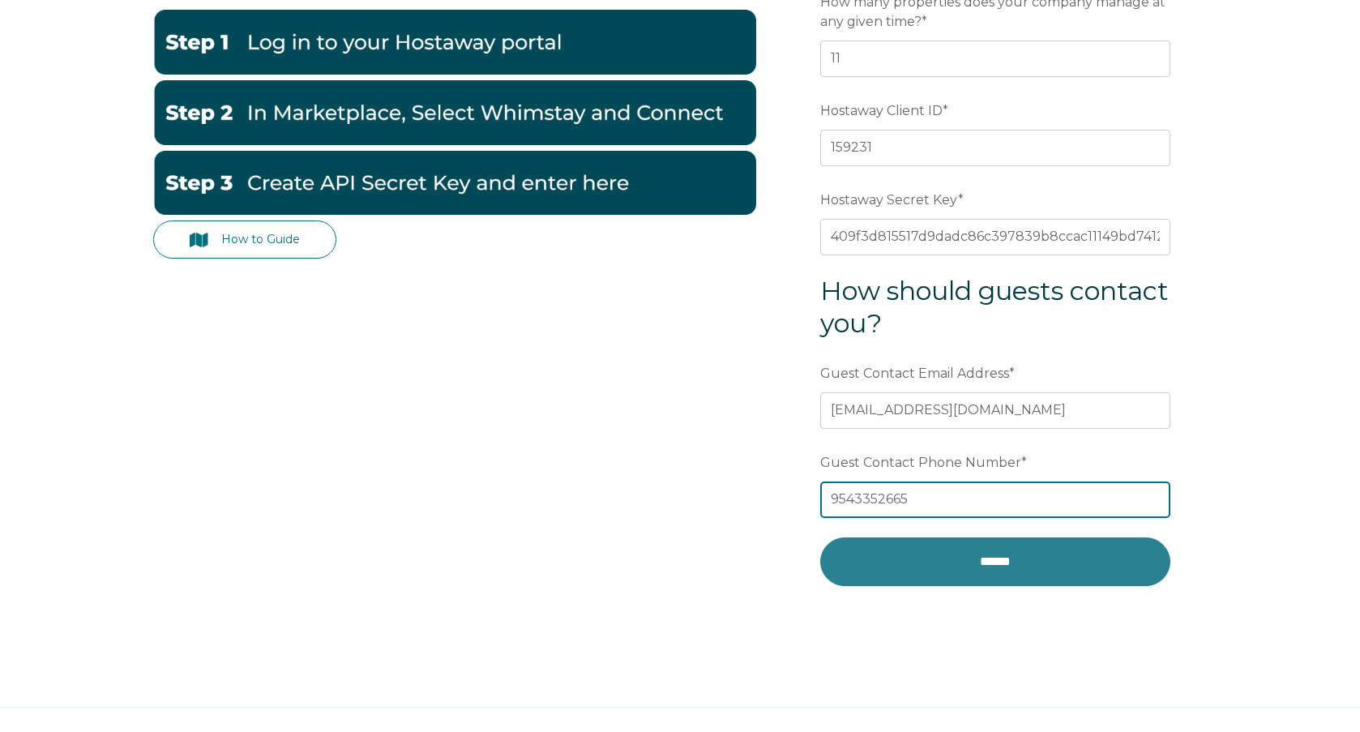
type input "9543352665"
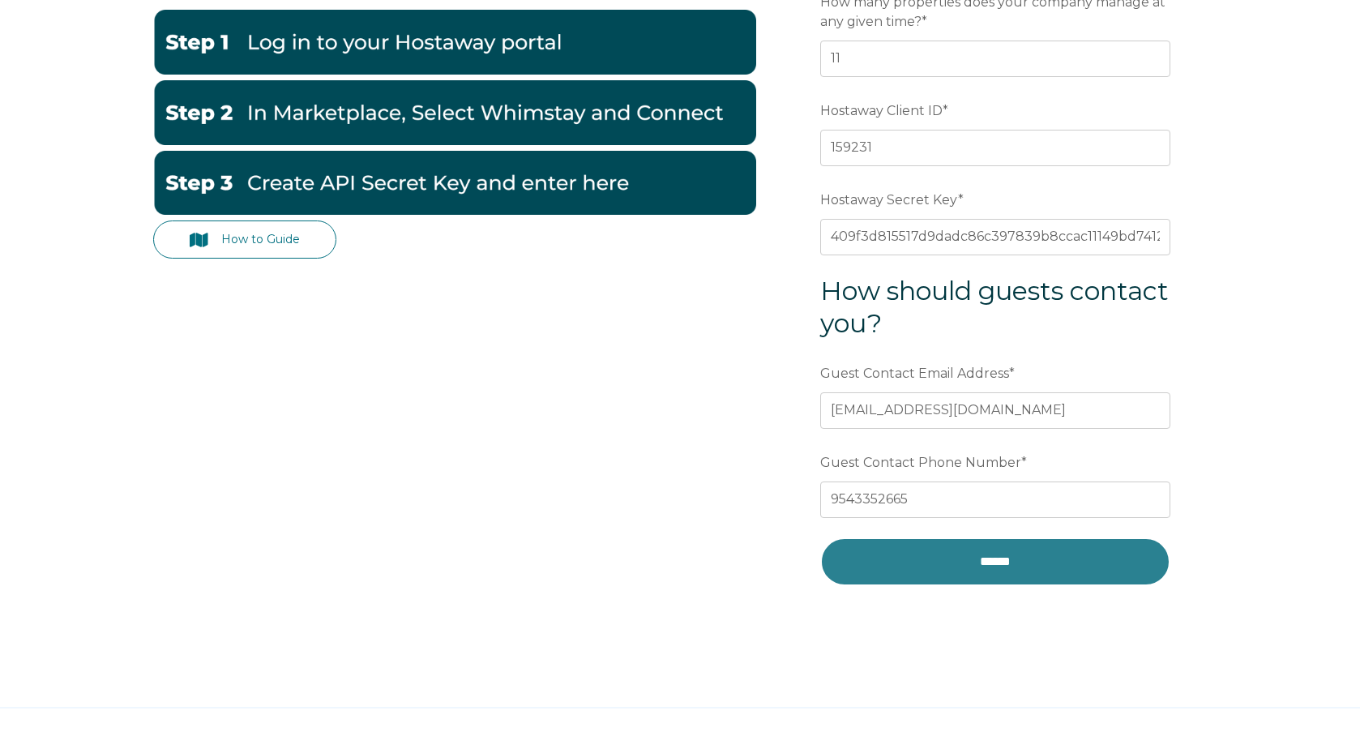
click at [1016, 568] on input "******" at bounding box center [995, 561] width 350 height 49
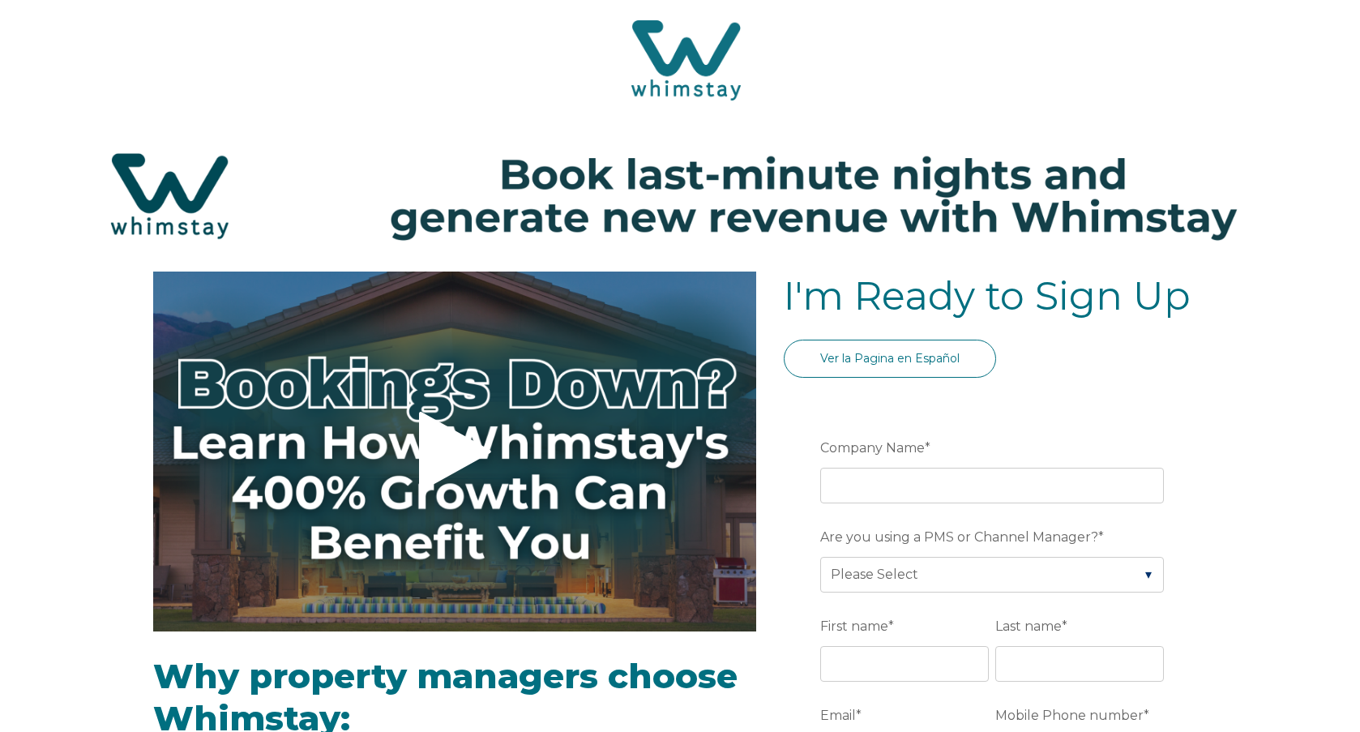
select select "US"
select select "Standard"
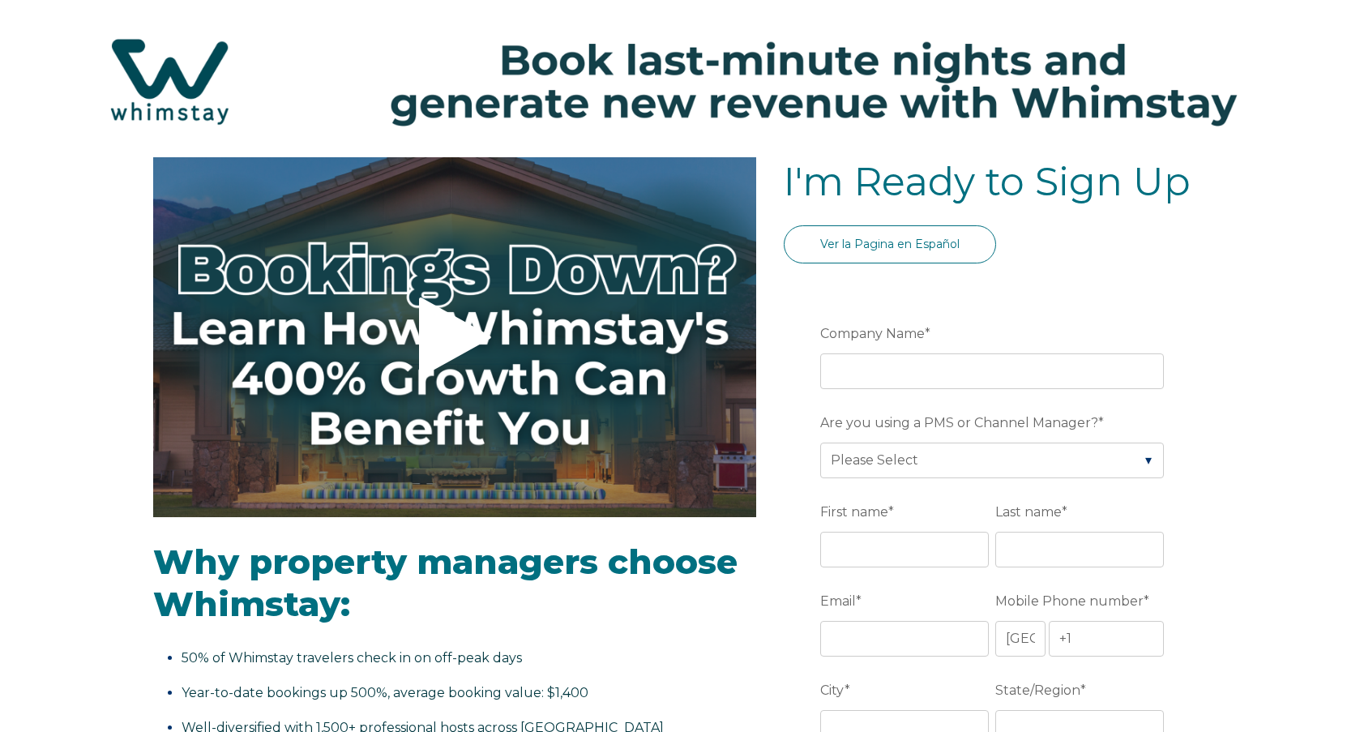
scroll to position [243, 0]
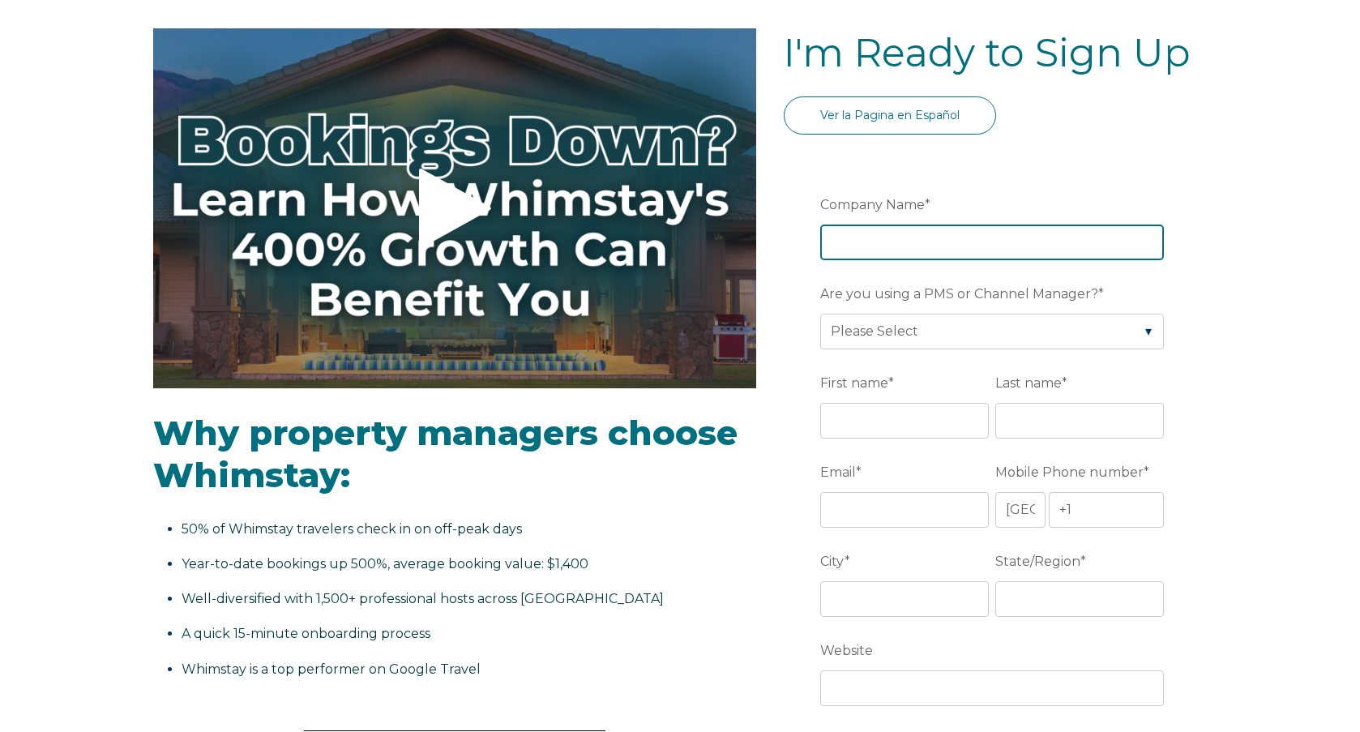
click at [974, 247] on input "Company Name *" at bounding box center [992, 243] width 344 height 36
type input "HomeStakes Stays"
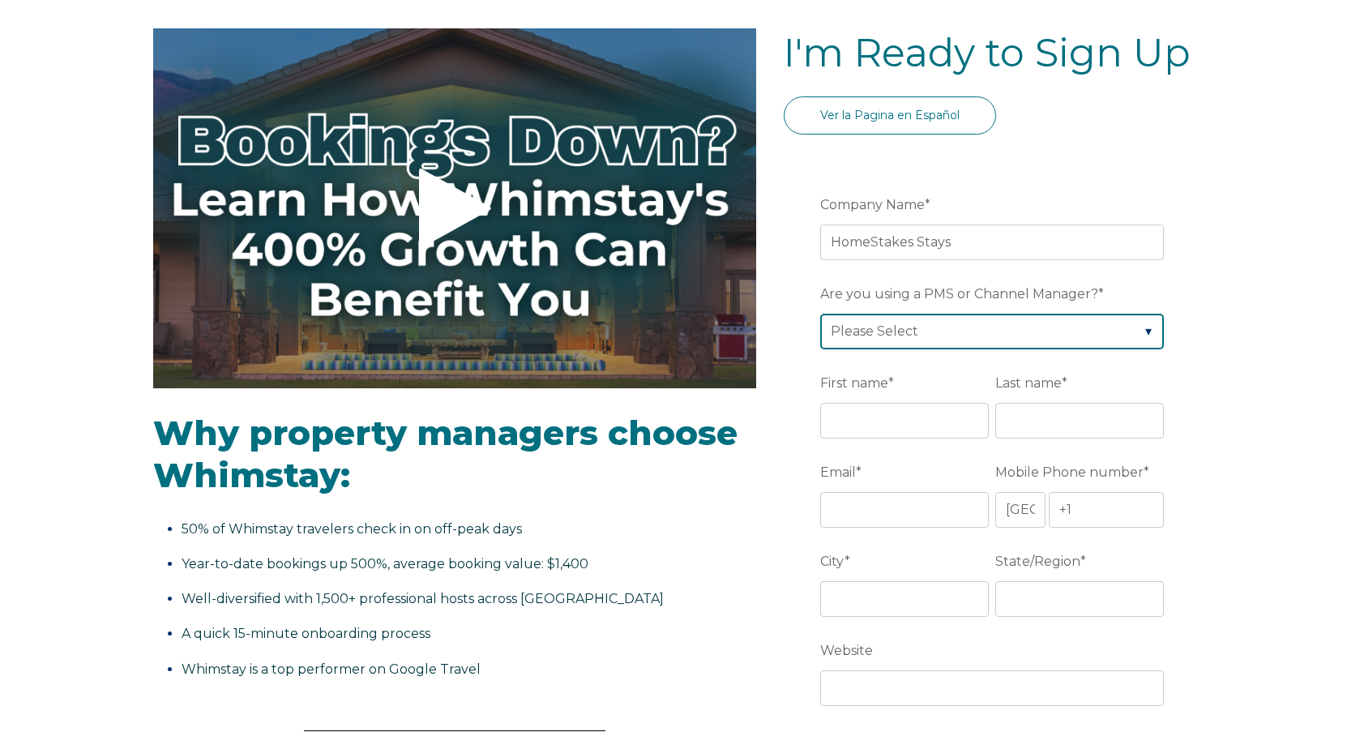
select select "Hostaway"
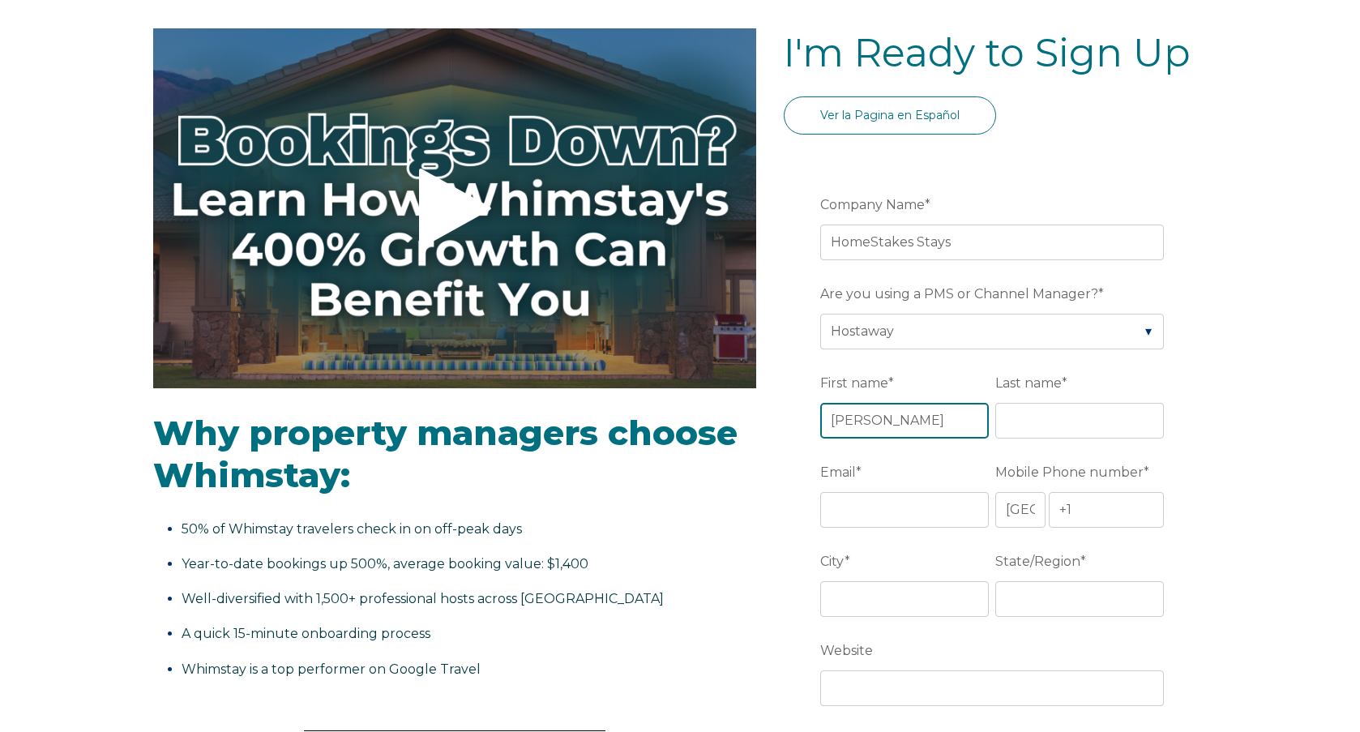
type input "Brandon"
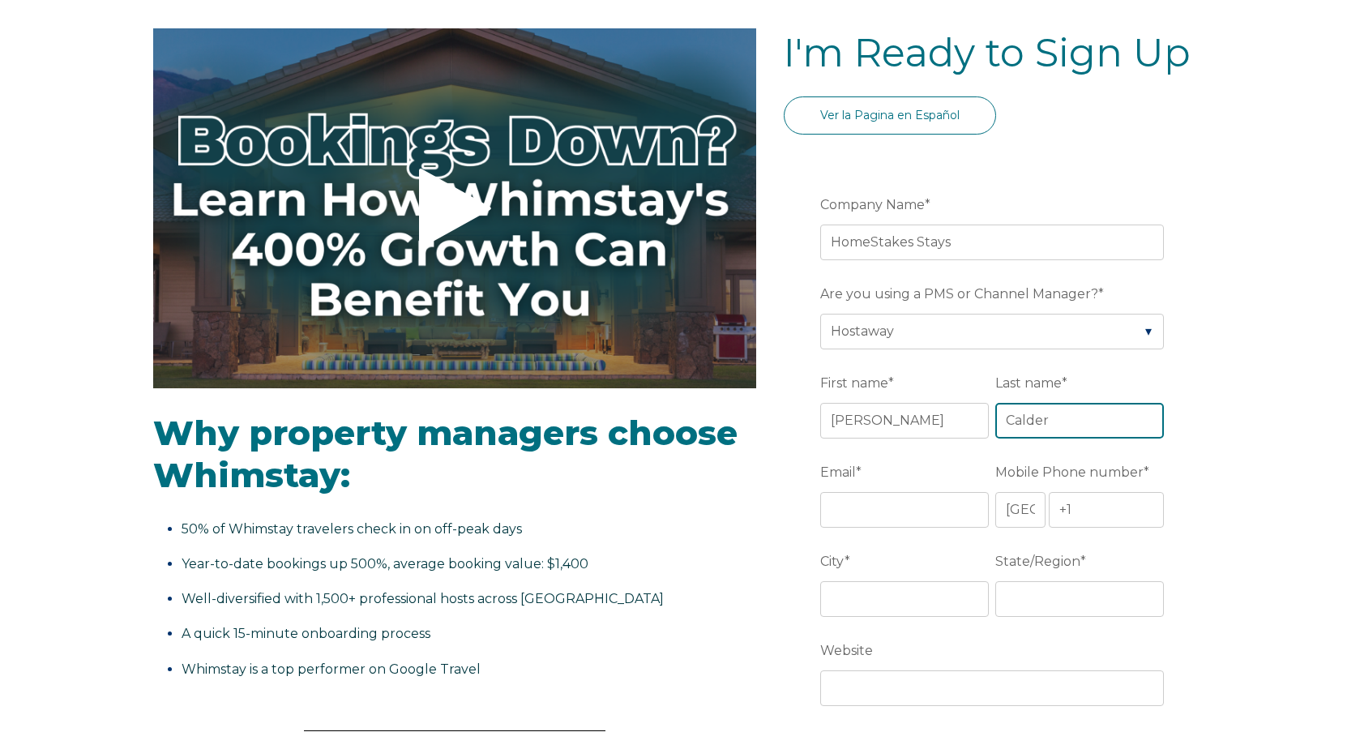
type input "Calder"
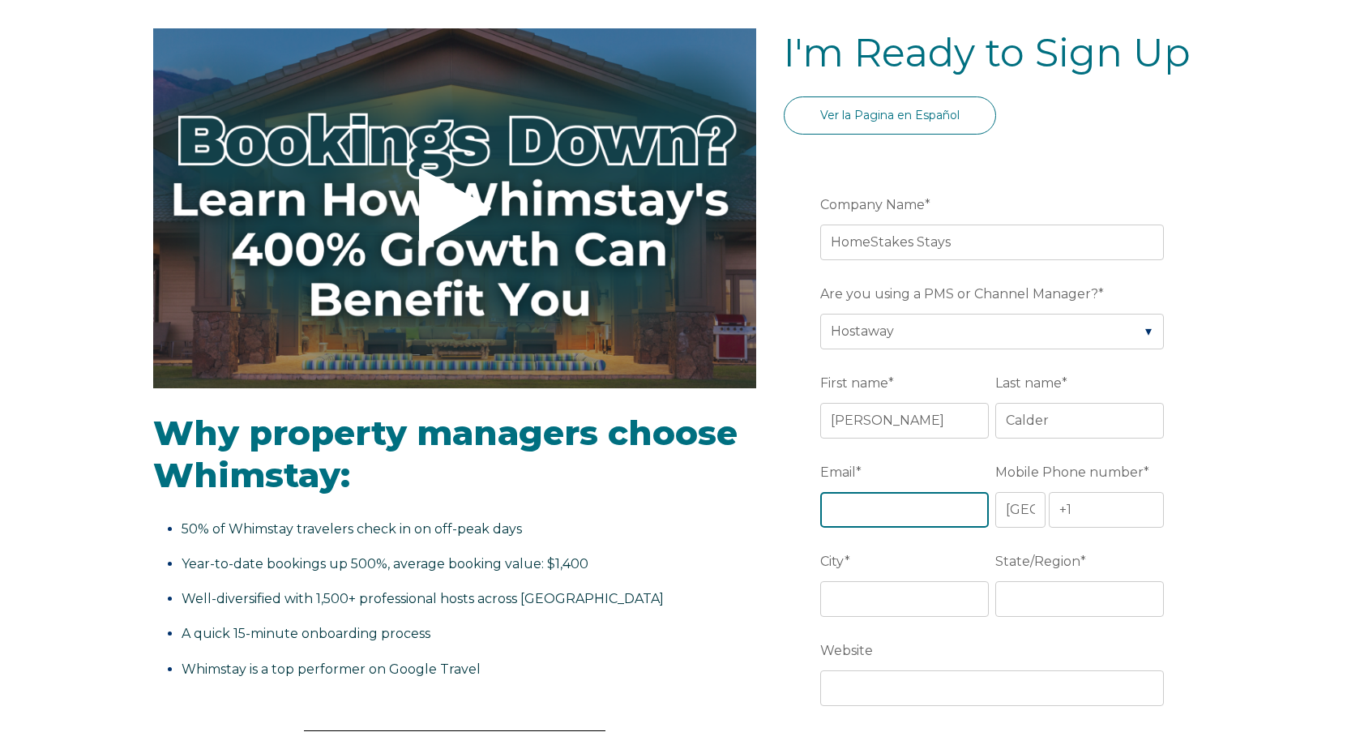
type input "b"
type input "[EMAIL_ADDRESS][DOMAIN_NAME]"
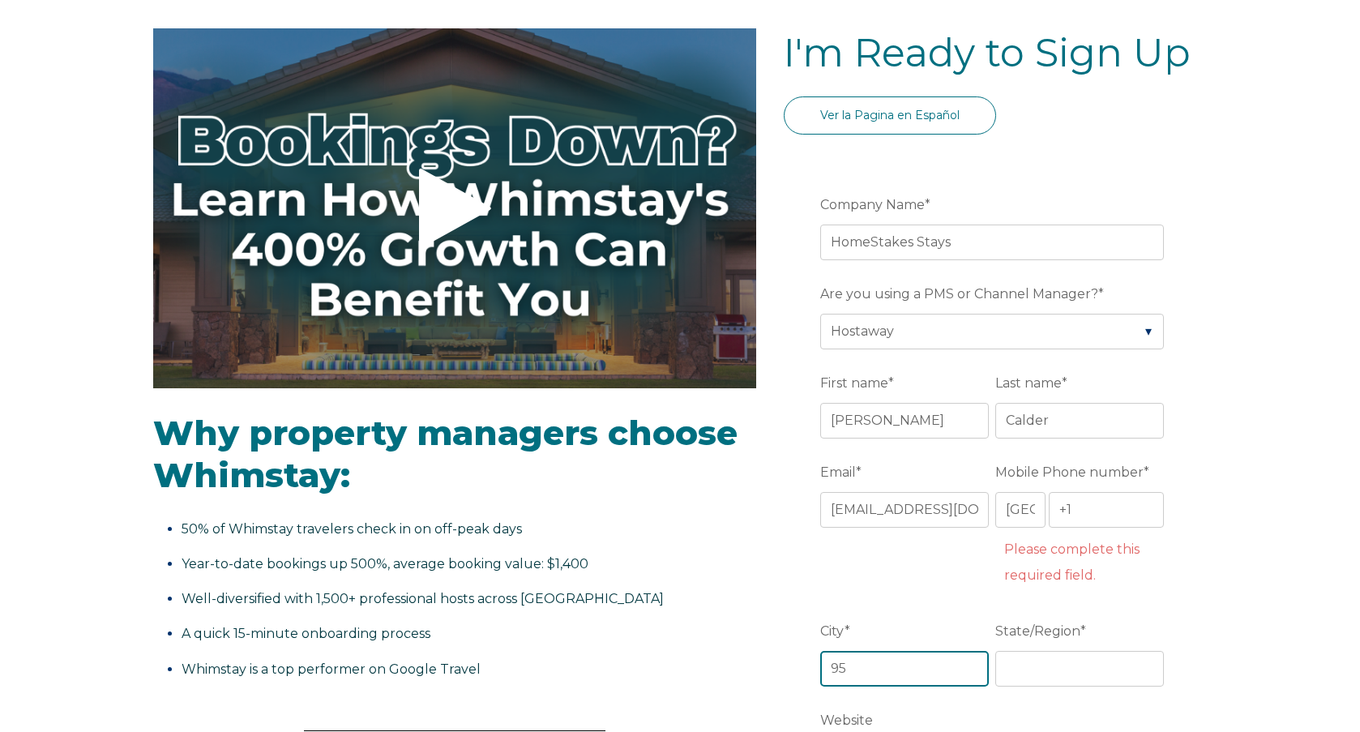
type input "95"
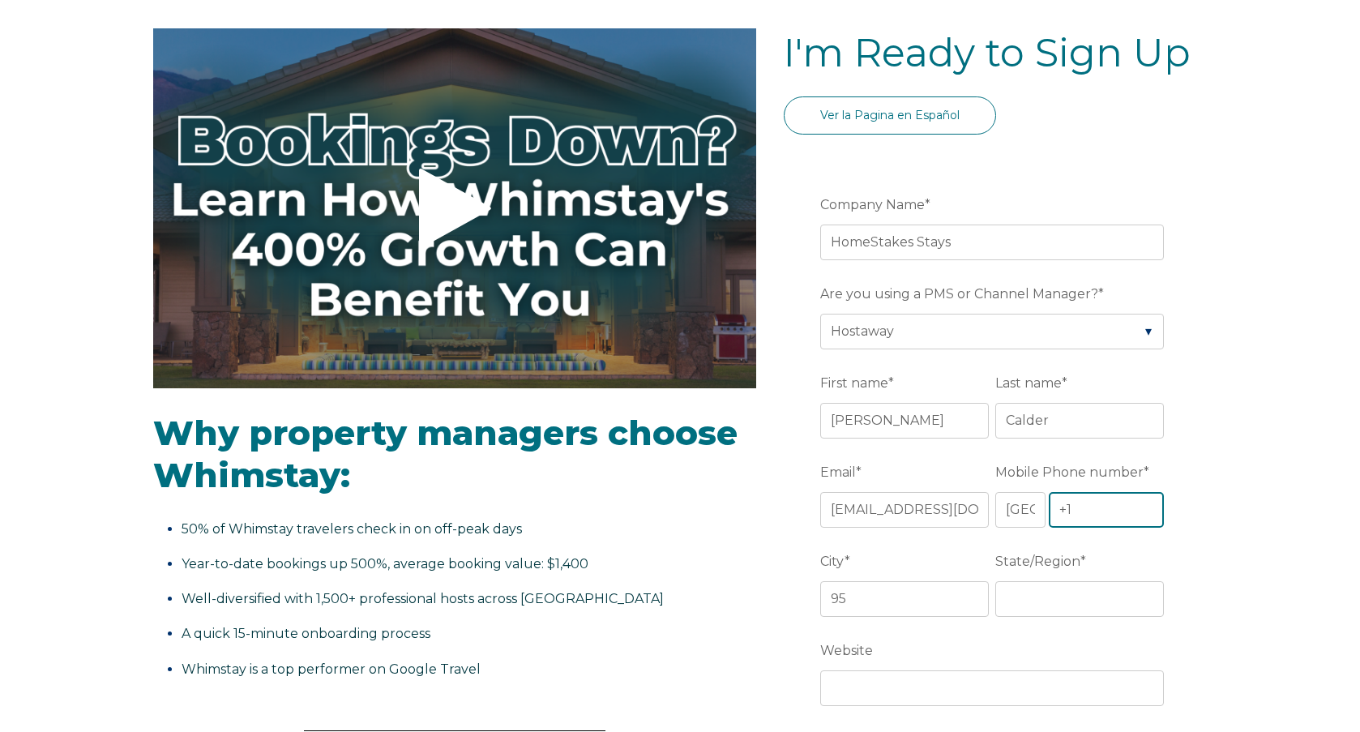
click at [1107, 507] on input "+1" at bounding box center [1106, 510] width 115 height 36
type input "+1 9543352665"
type input "Bozeman"
type input "MT"
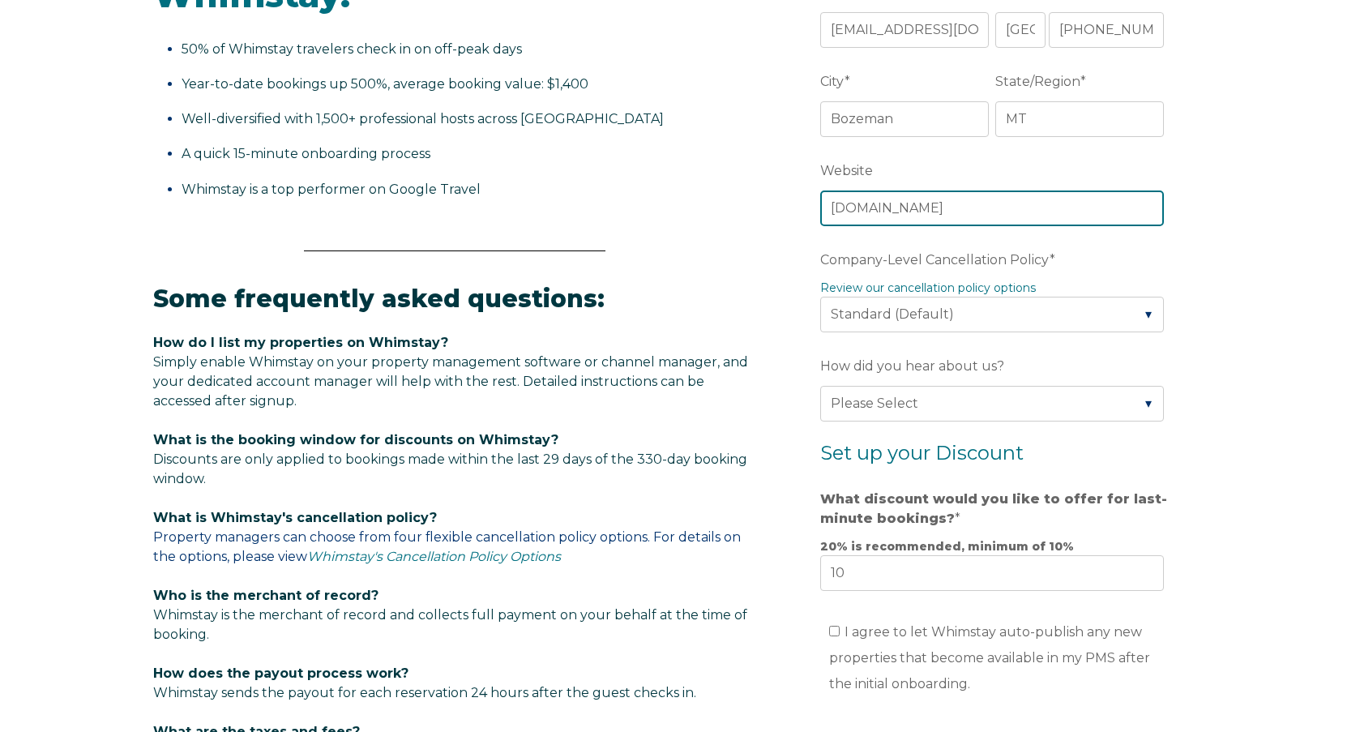
scroll to position [811, 0]
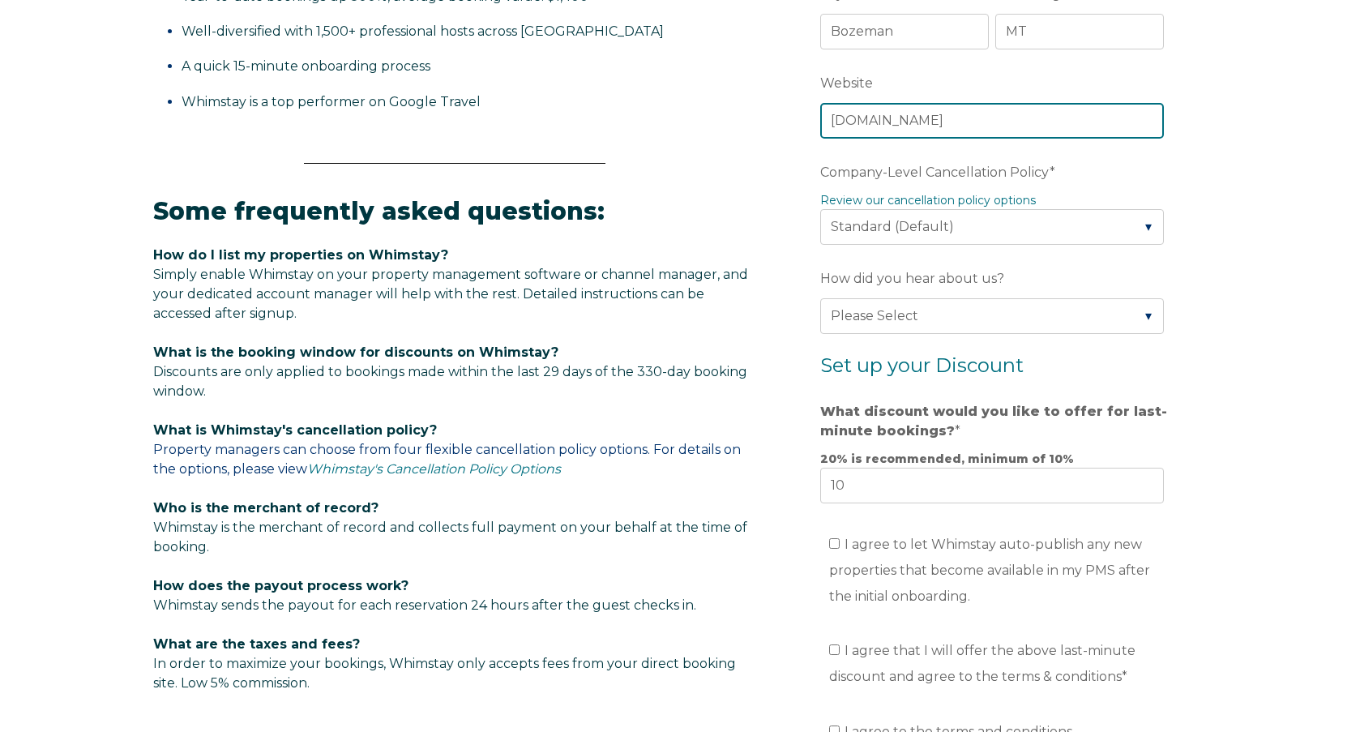
type input "stay.homestakes.com"
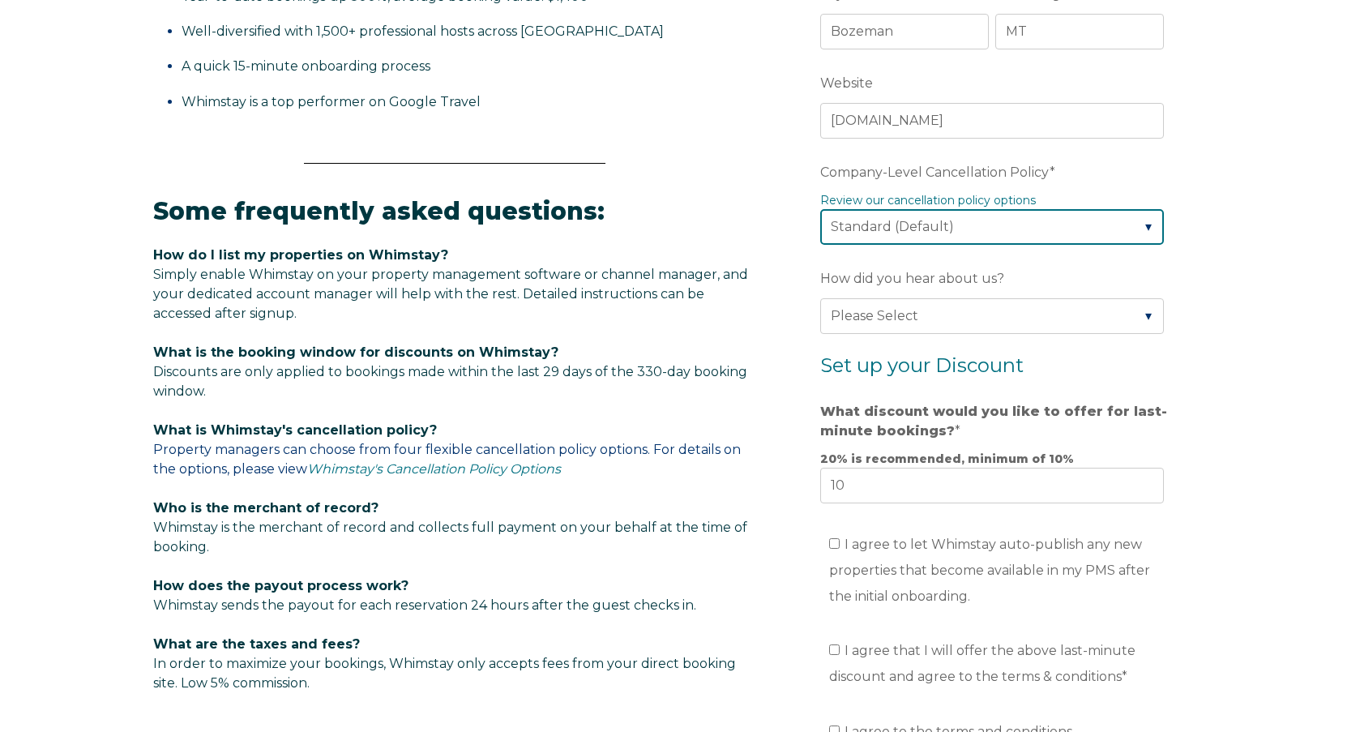
click at [983, 226] on select "Please Select Partial Standard (Default) Moderate Strict" at bounding box center [992, 227] width 344 height 36
click at [820, 209] on select "Please Select Partial Standard (Default) Moderate Strict" at bounding box center [992, 227] width 344 height 36
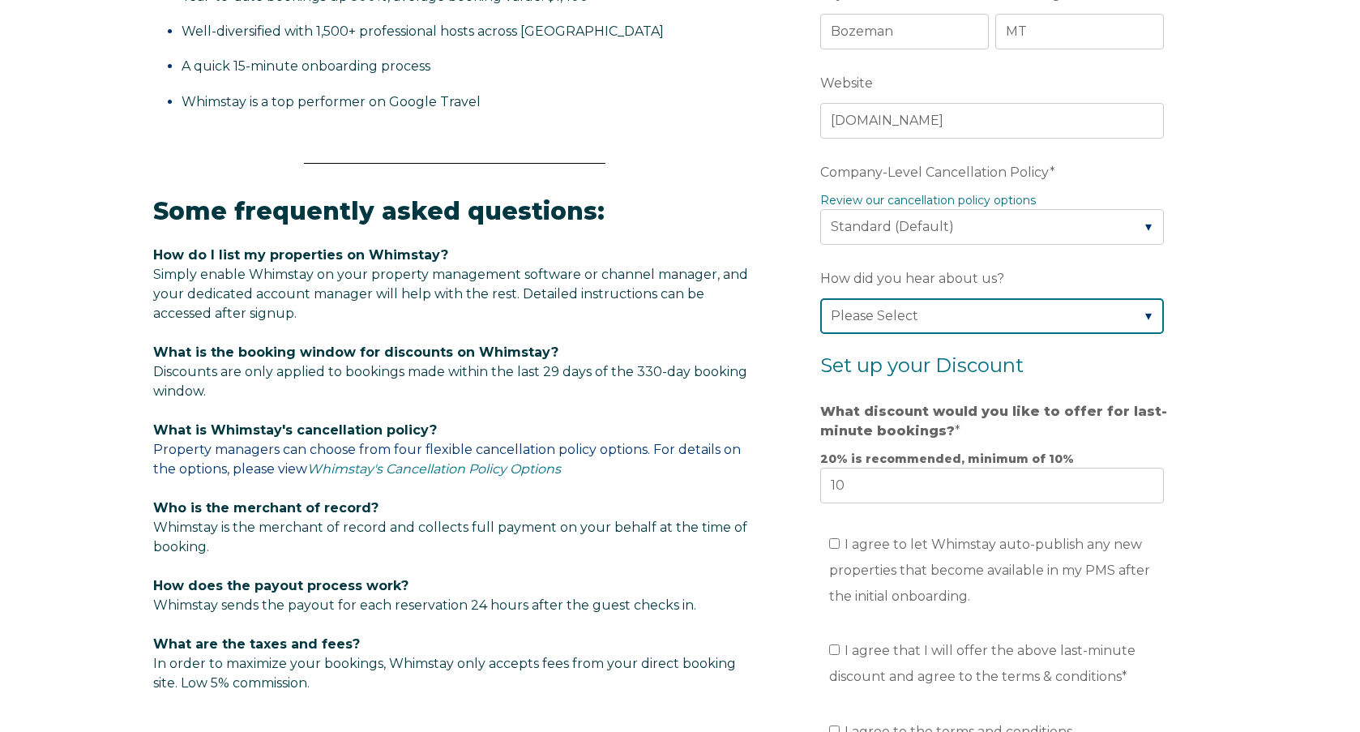
click at [963, 317] on select "Please Select Found Whimstay through a Google search Spoke to a Whimstay salesp…" at bounding box center [992, 316] width 344 height 36
select select "Referral from a Friend"
click at [820, 298] on select "Please Select Found Whimstay through a Google search Spoke to a Whimstay salesp…" at bounding box center [992, 316] width 344 height 36
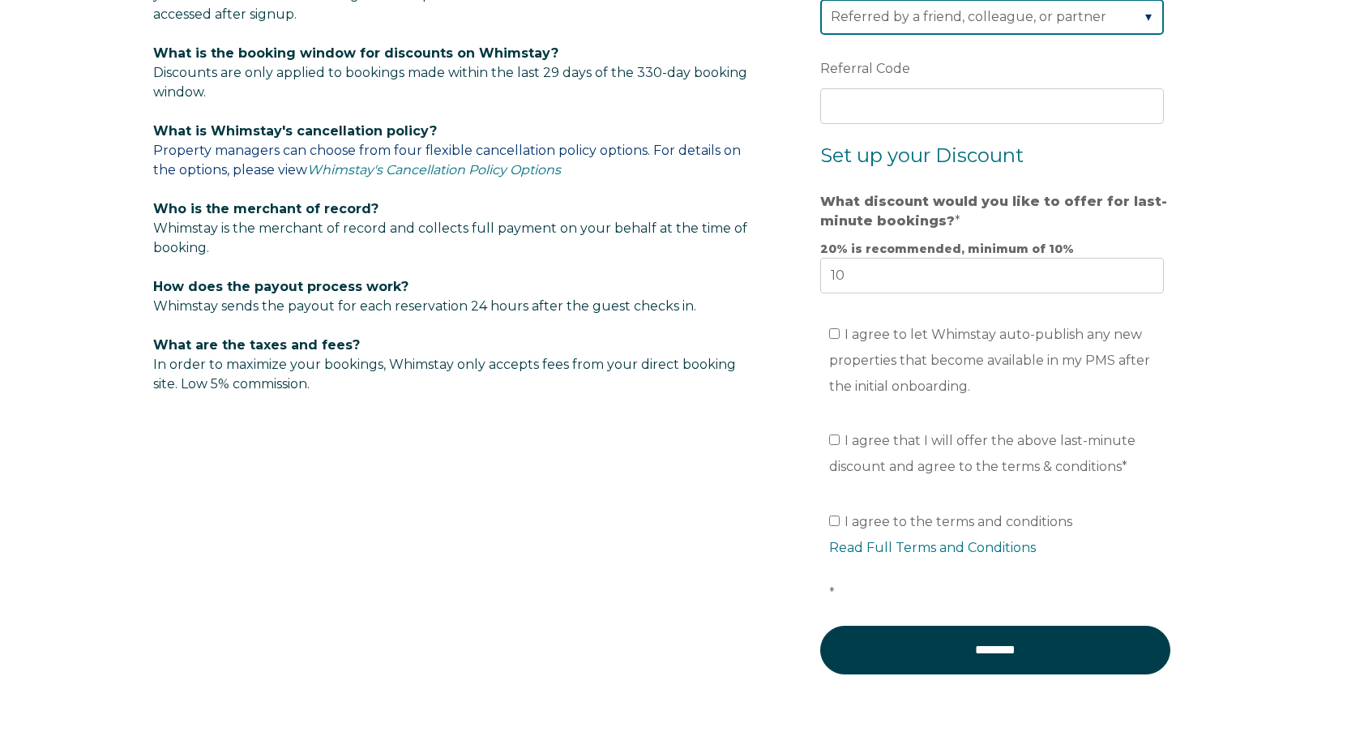
scroll to position [1135, 0]
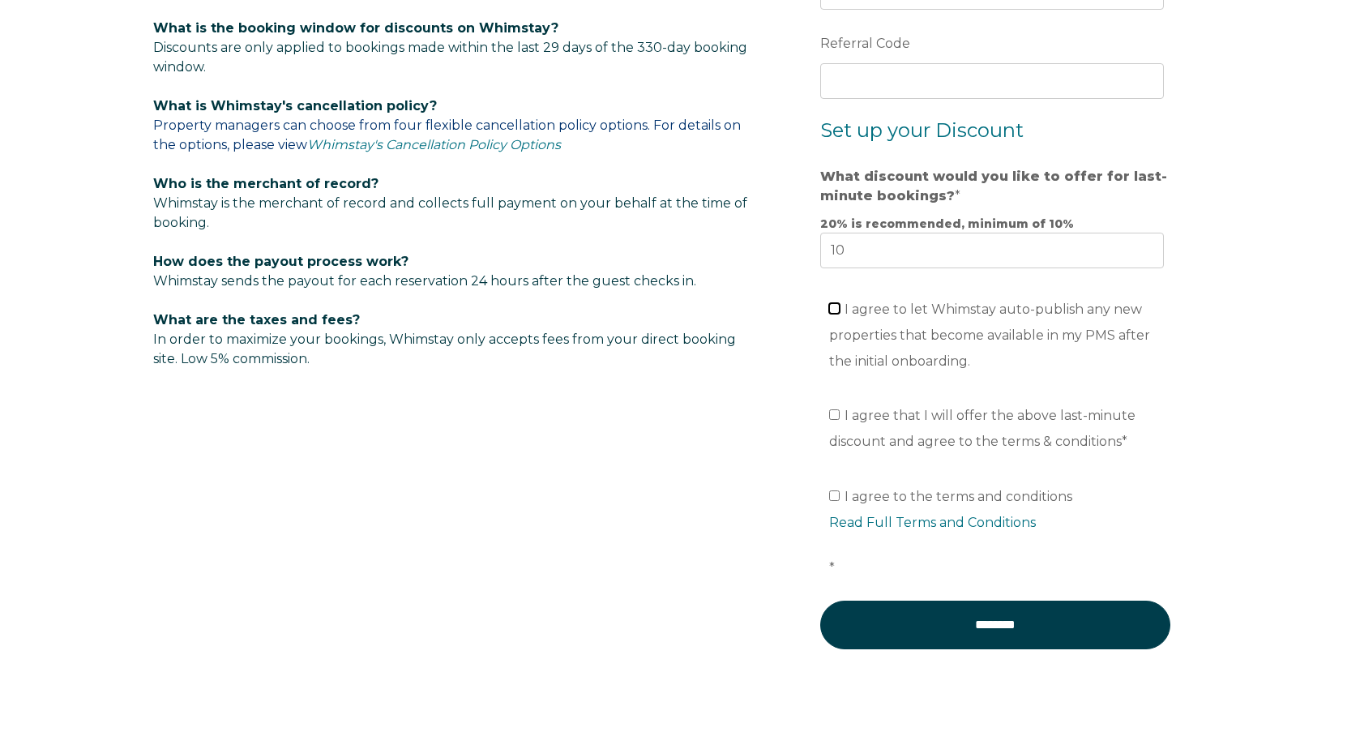
click at [832, 306] on input "I agree to let Whimstay auto-publish any new properties that become available i…" at bounding box center [834, 308] width 11 height 11
checkbox input "true"
click at [836, 414] on input "I agree that I will offer the above last-minute discount and agree to the terms…" at bounding box center [834, 414] width 11 height 11
checkbox input "true"
drag, startPoint x: 834, startPoint y: 494, endPoint x: 847, endPoint y: 510, distance: 20.1
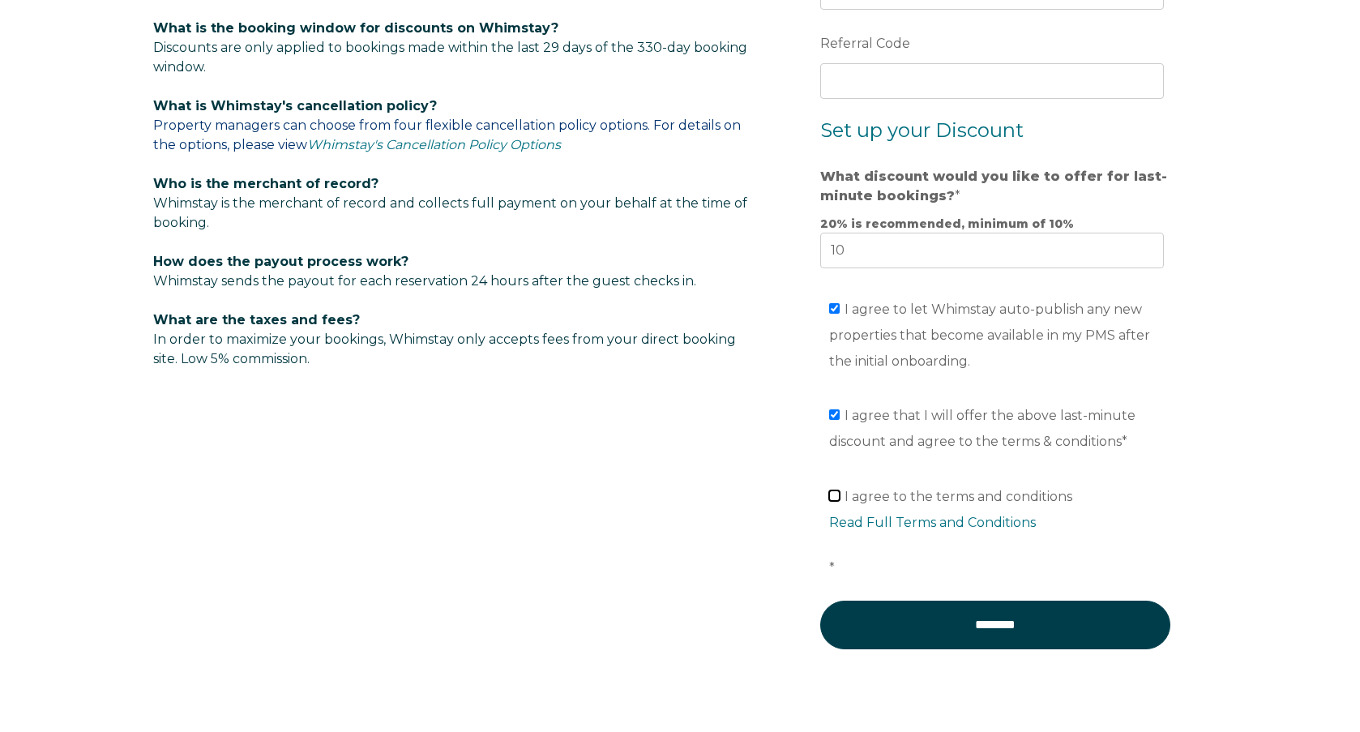
click at [835, 494] on input "I agree to the terms and conditions Read Full Terms and Conditions *" at bounding box center [834, 495] width 11 height 11
checkbox input "true"
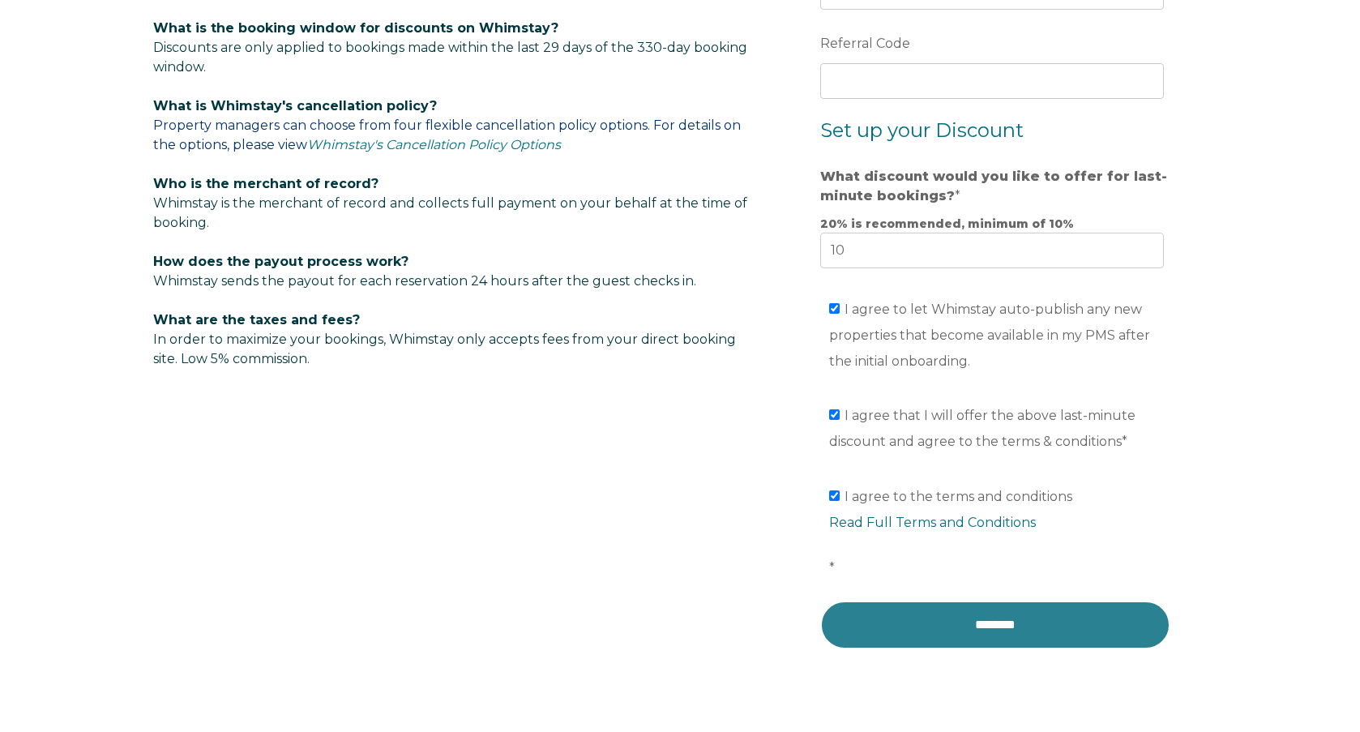
click at [974, 612] on input "********" at bounding box center [995, 625] width 350 height 49
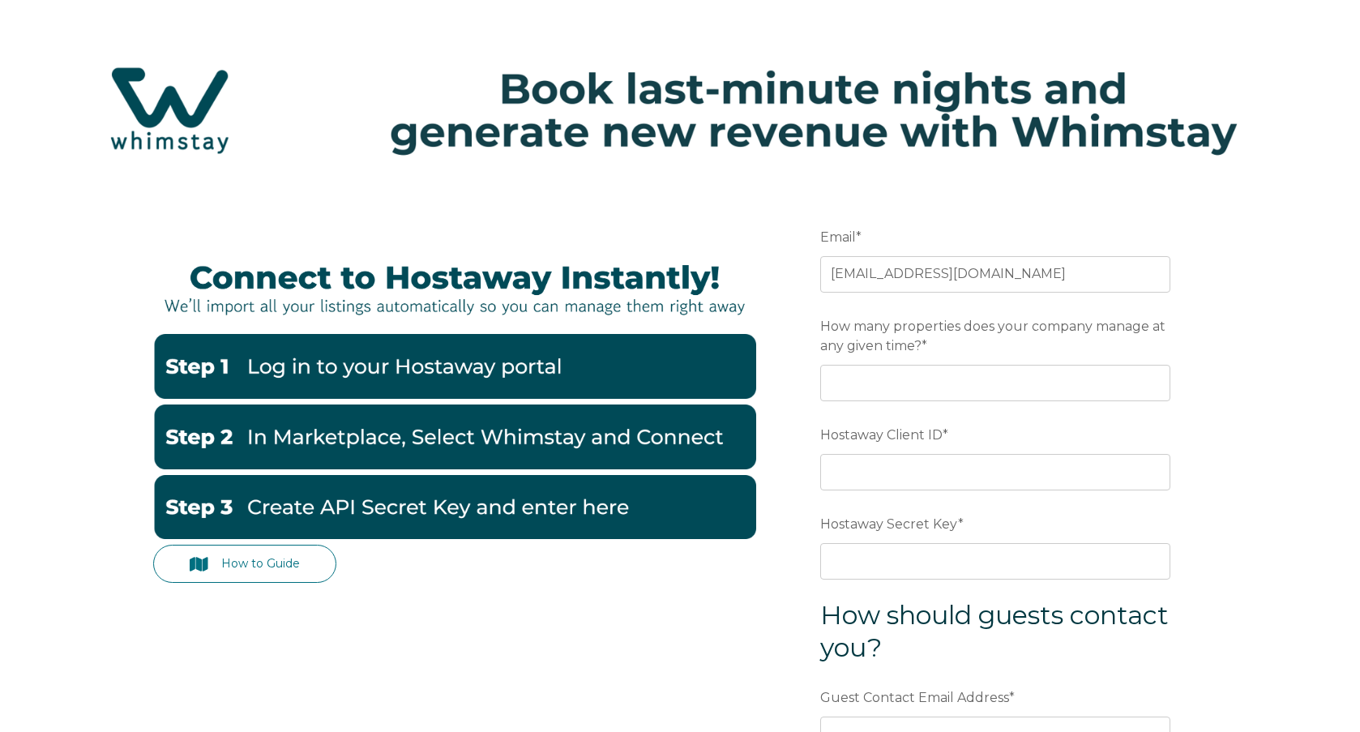
click at [421, 507] on img at bounding box center [454, 507] width 603 height 65
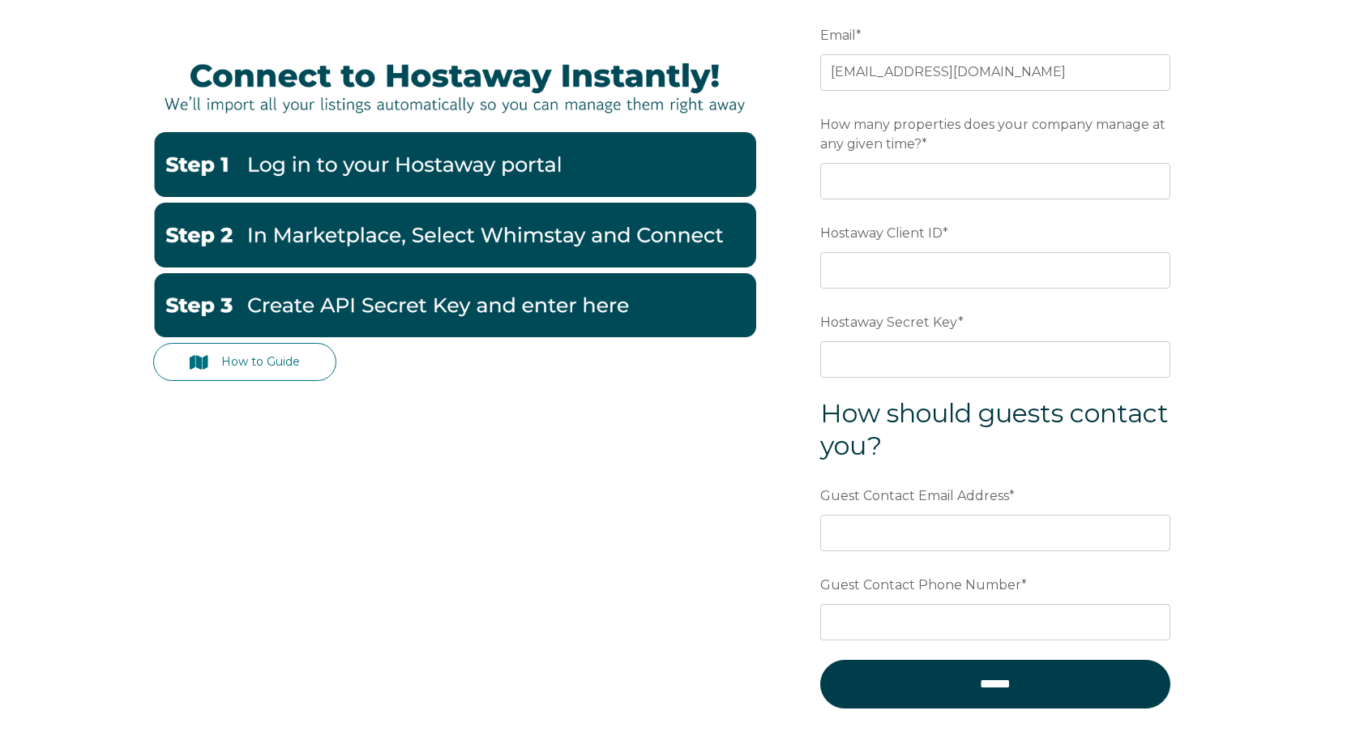
scroll to position [396, 0]
